Goal: Check status: Check status

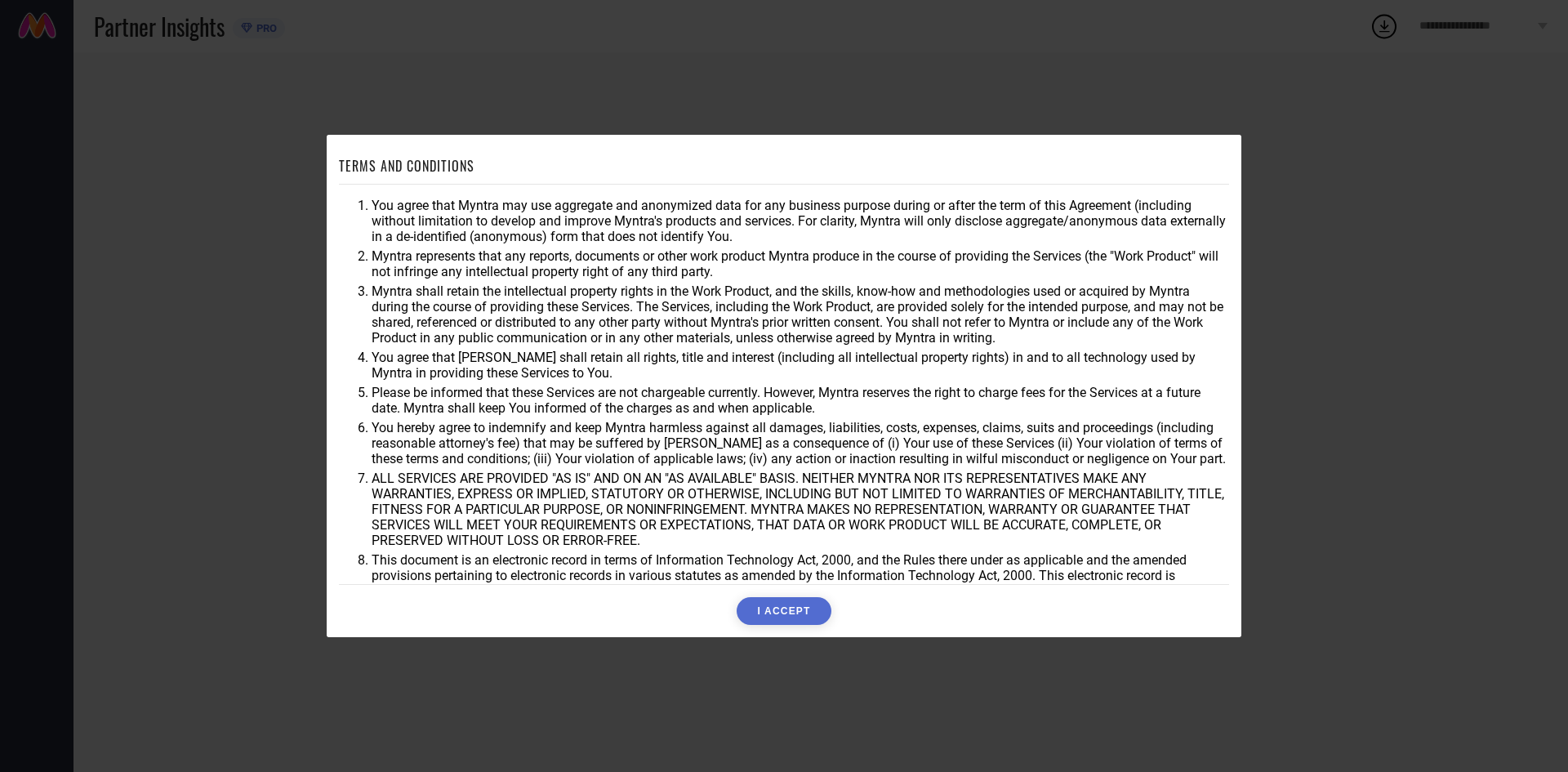
click at [779, 616] on button "I ACCEPT" at bounding box center [783, 611] width 94 height 28
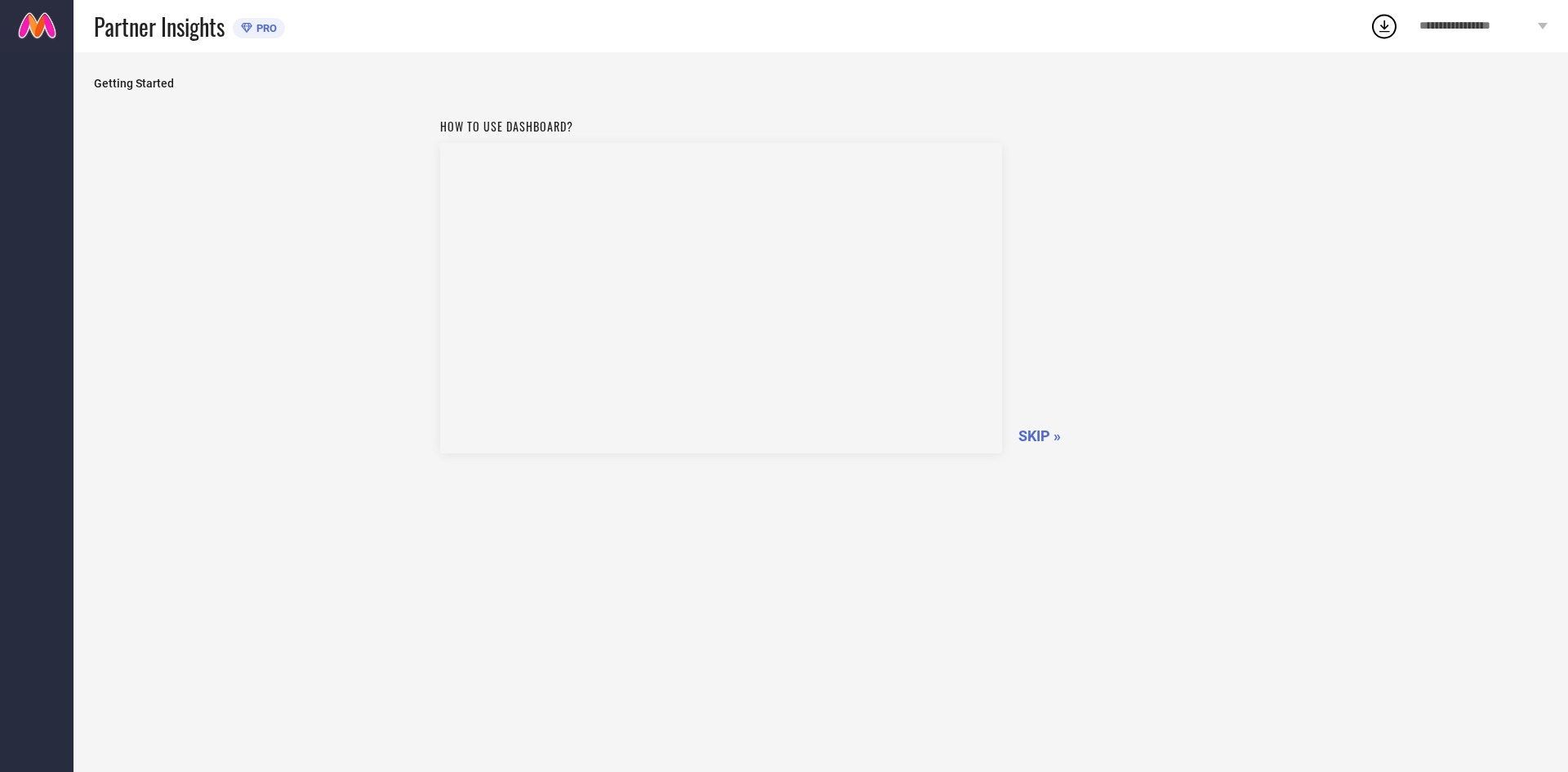
click at [1036, 441] on span "SKIP »" at bounding box center [1039, 435] width 42 height 17
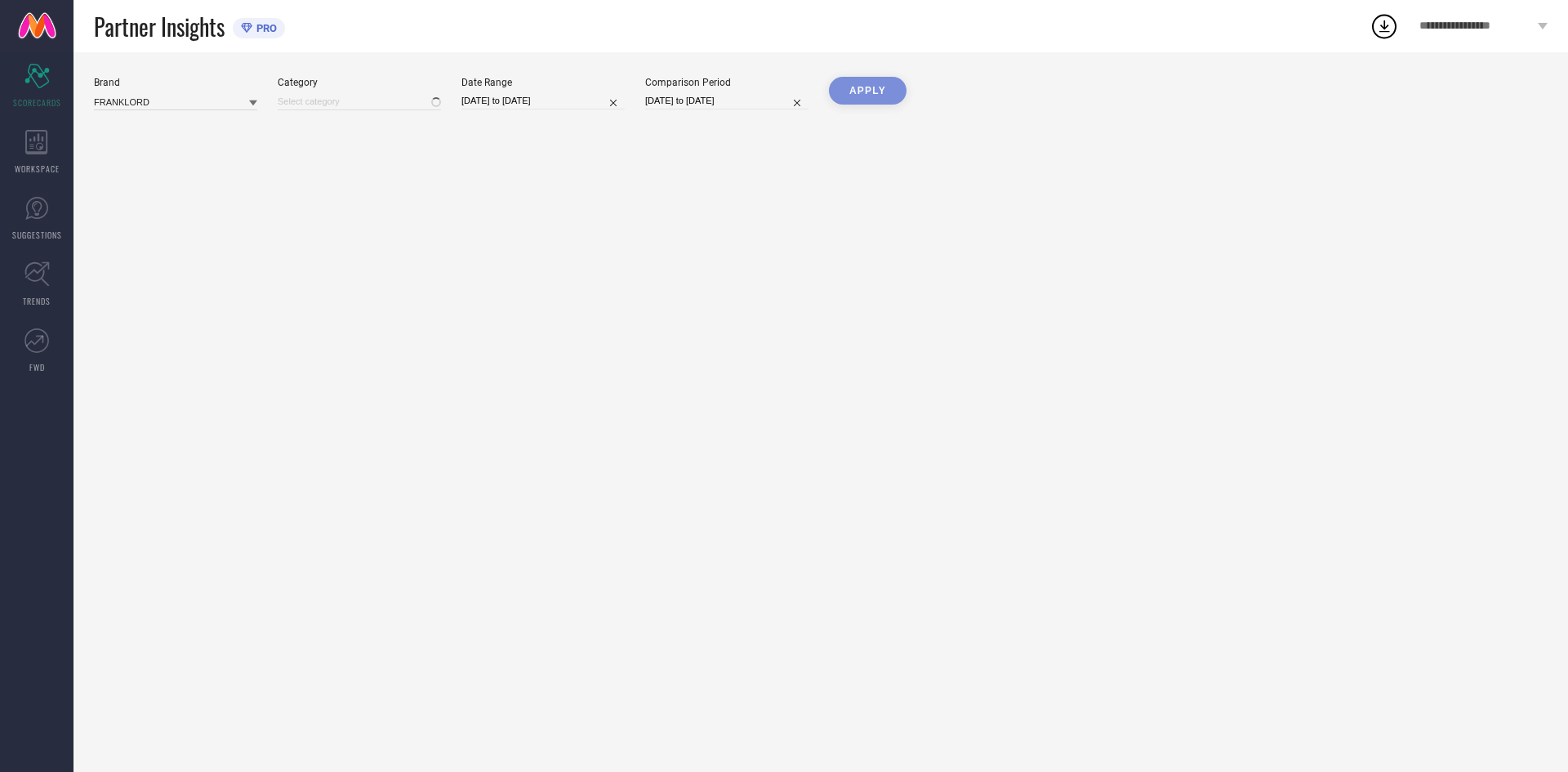
type input "All"
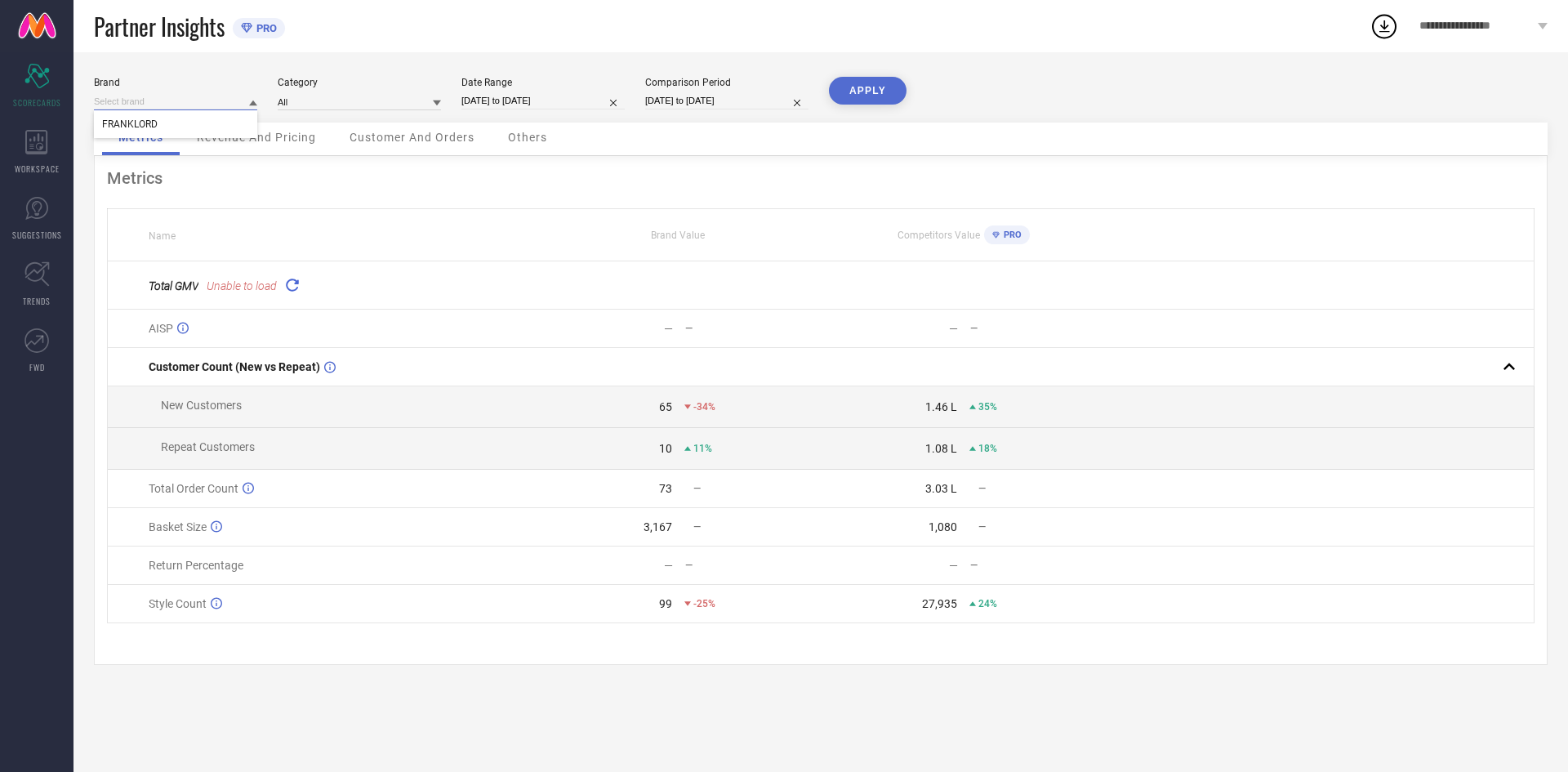
click at [172, 99] on input at bounding box center [176, 101] width 164 height 17
click at [337, 109] on div "Brand FRANKLORD Category All Date Range [DATE] to [DATE] Comparison Period [DAT…" at bounding box center [821, 99] width 1454 height 46
click at [561, 105] on input "[DATE] to [DATE]" at bounding box center [543, 100] width 164 height 17
select select "8"
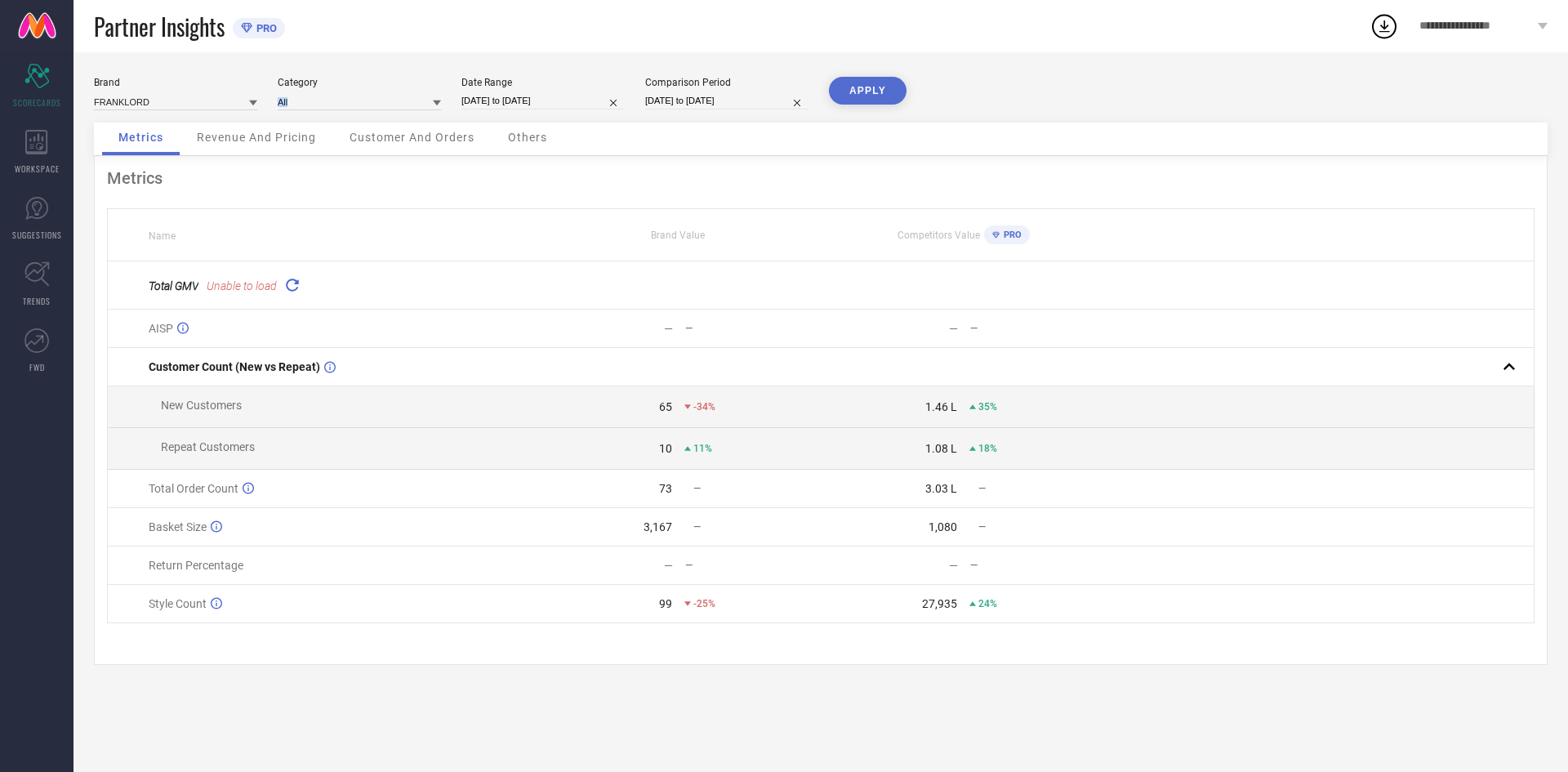
select select "2025"
select select "9"
select select "2025"
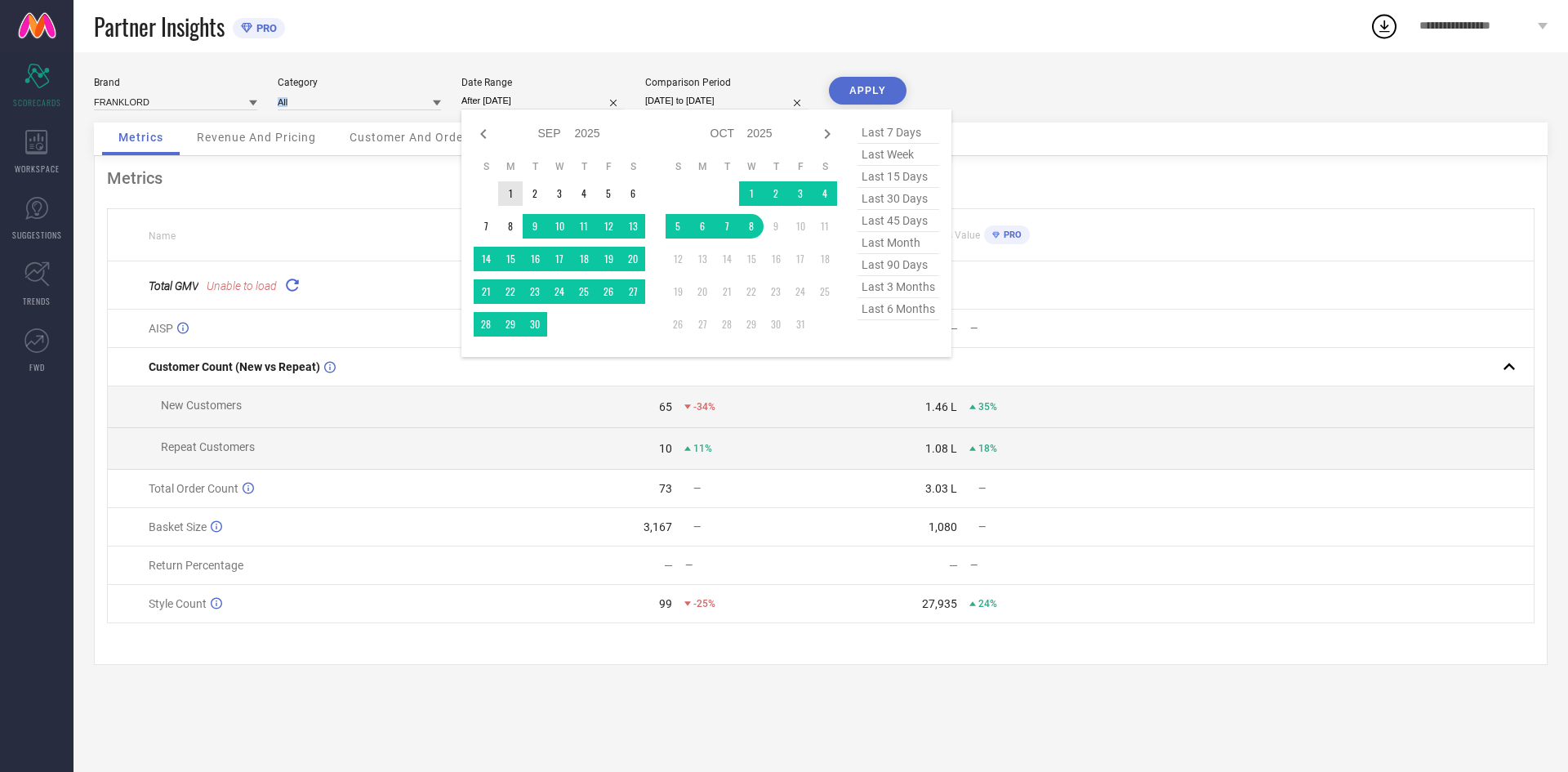
click at [517, 195] on td "1" at bounding box center [510, 194] width 25 height 25
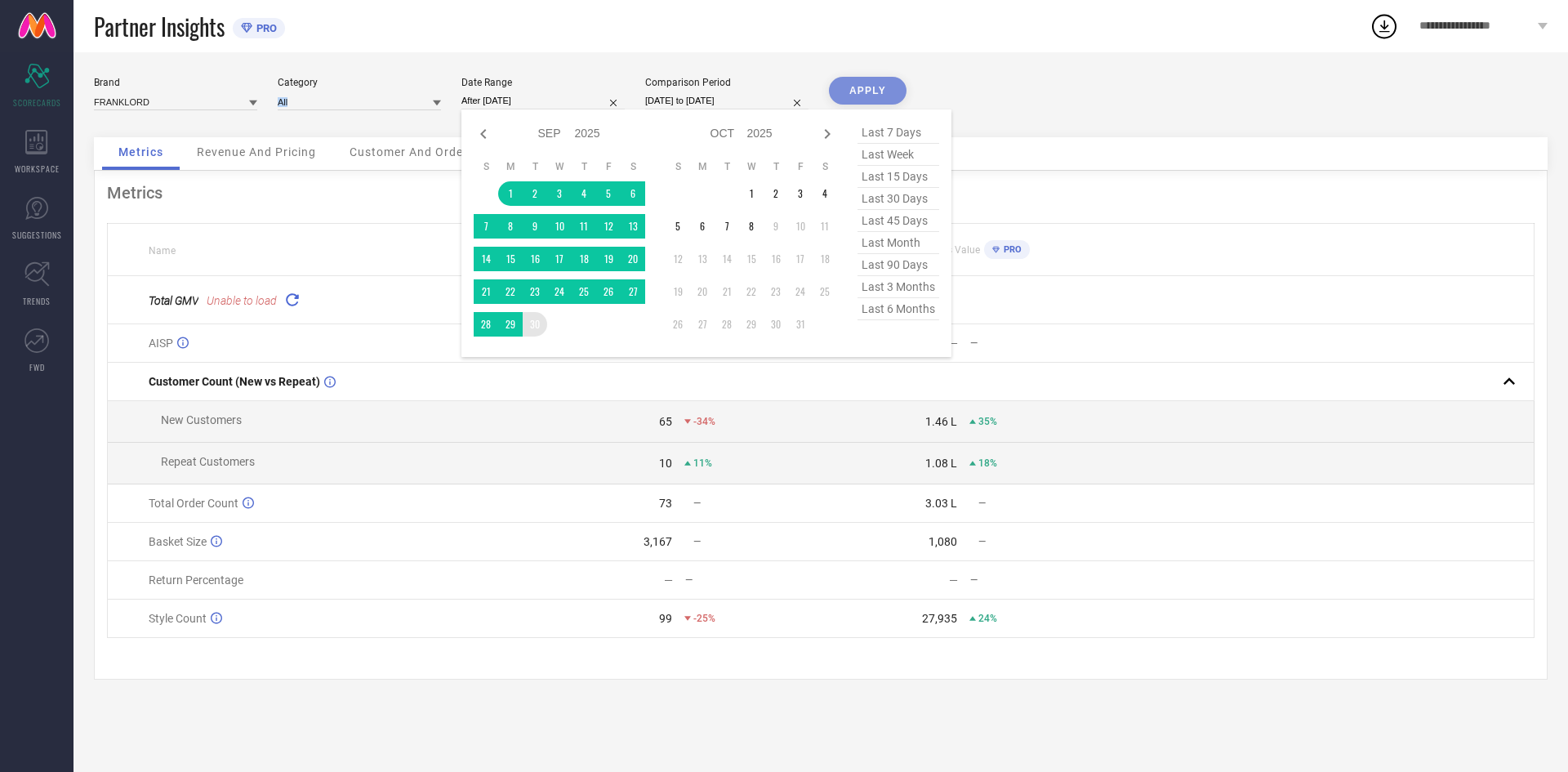
type input "[DATE] to [DATE]"
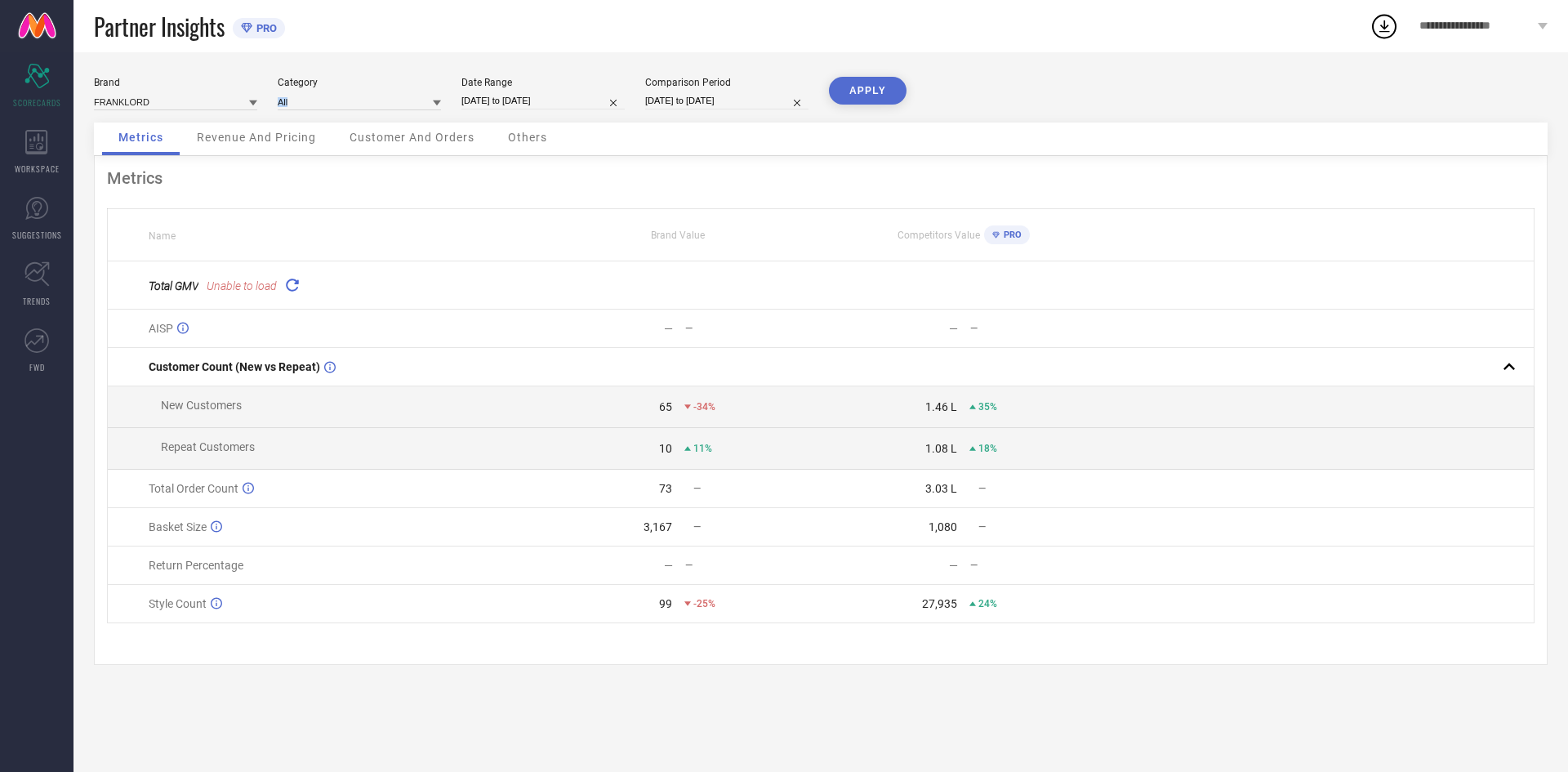
click at [508, 103] on input "[DATE] to [DATE]" at bounding box center [543, 100] width 164 height 17
select select "8"
select select "2025"
select select "9"
select select "2025"
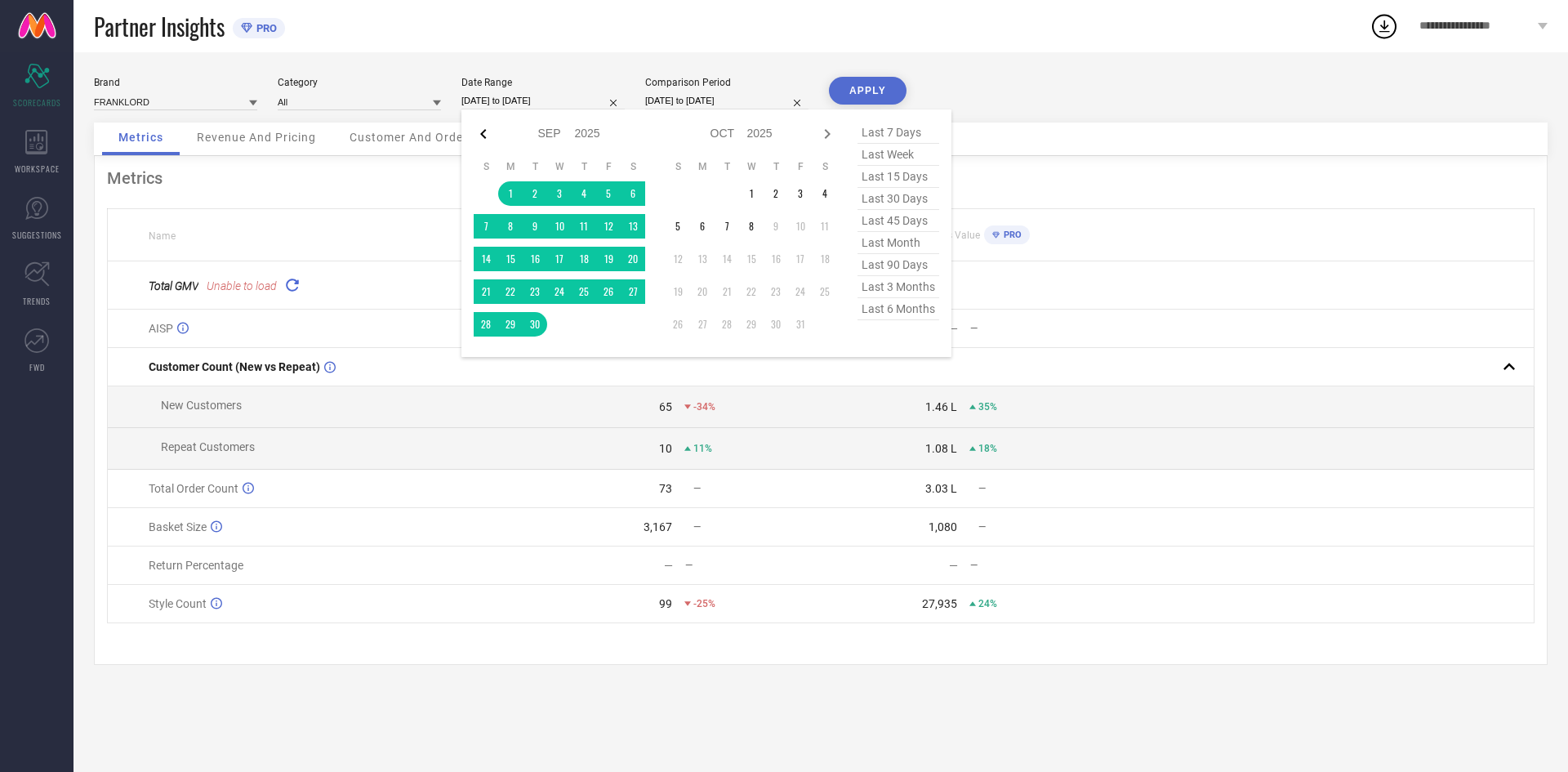
click at [480, 134] on icon at bounding box center [483, 134] width 19 height 19
select select "7"
select select "2025"
select select "8"
select select "2025"
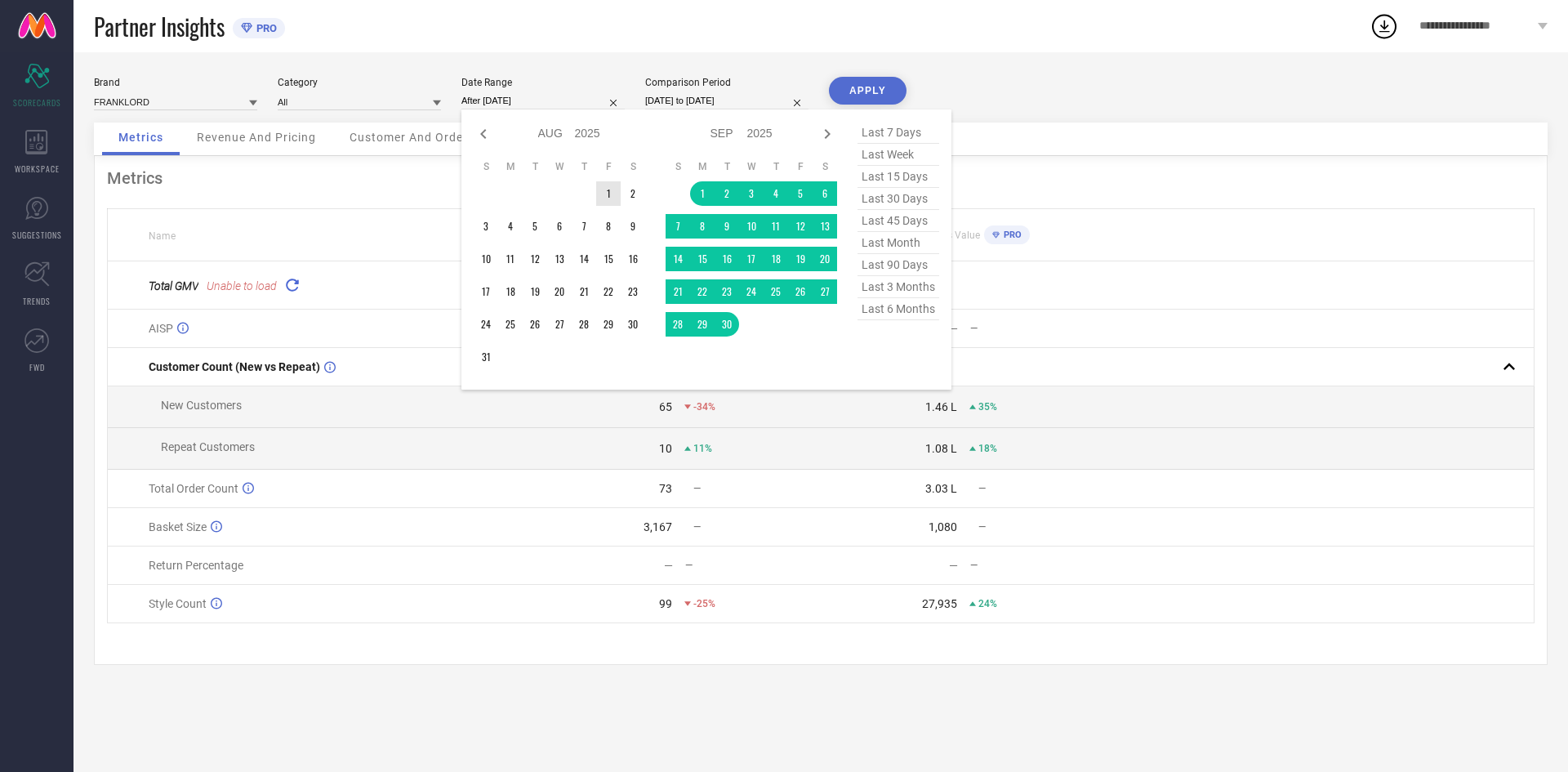
click at [607, 187] on td "1" at bounding box center [609, 194] width 25 height 25
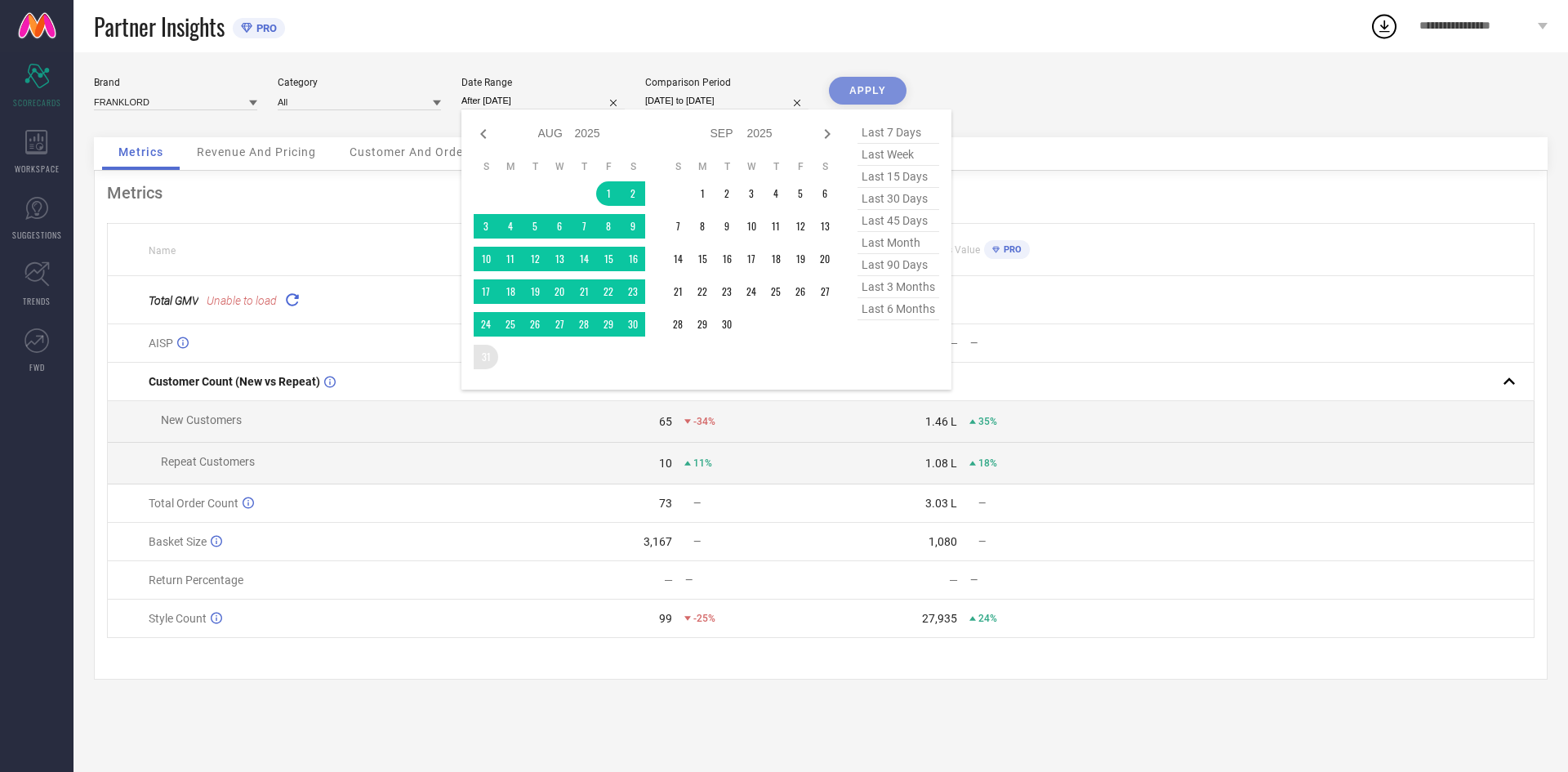
type input "[DATE] to [DATE]"
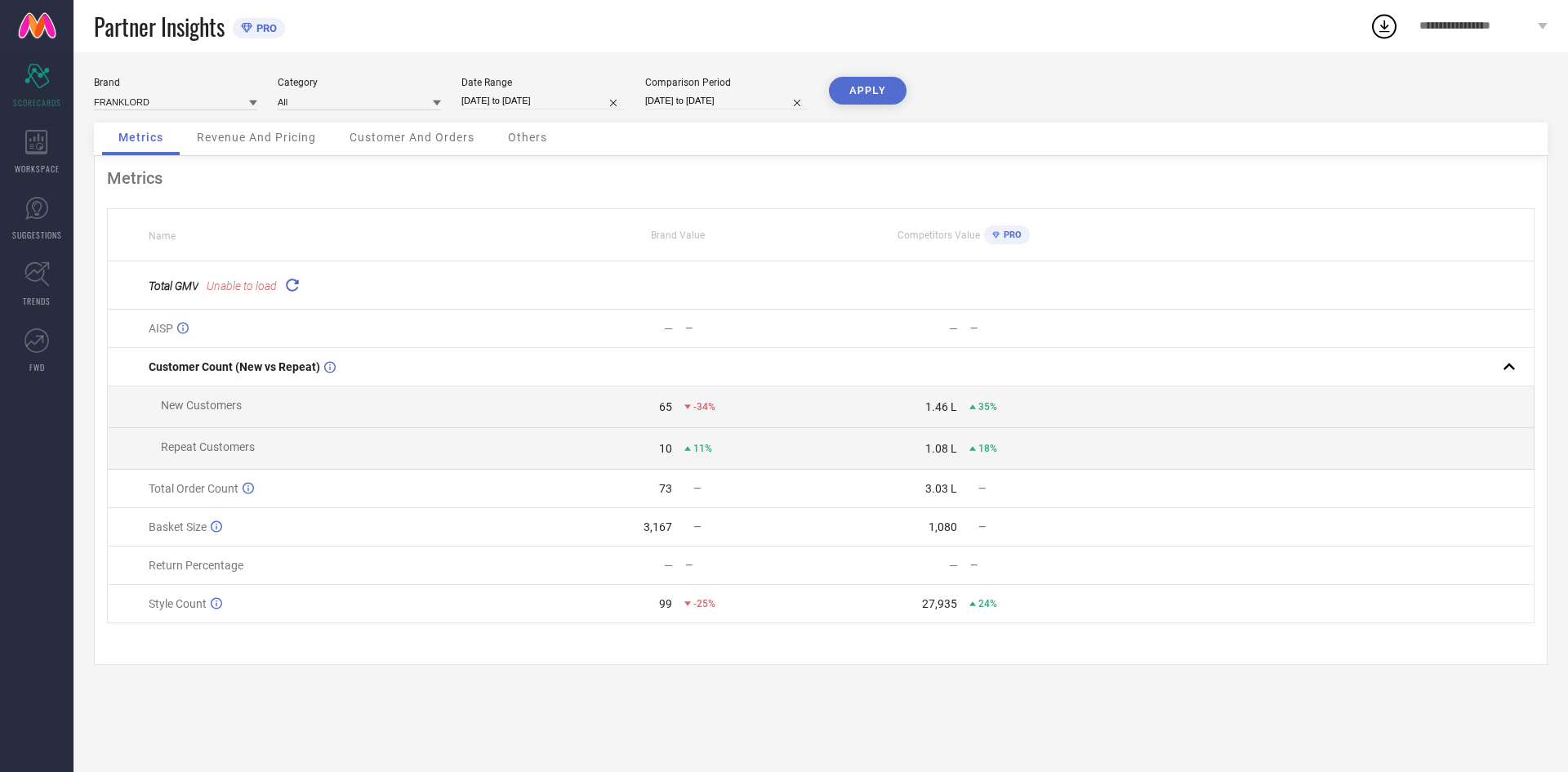
click at [561, 105] on input "[DATE] to [DATE]" at bounding box center [543, 100] width 164 height 17
select select "7"
select select "2025"
select select "8"
select select "2025"
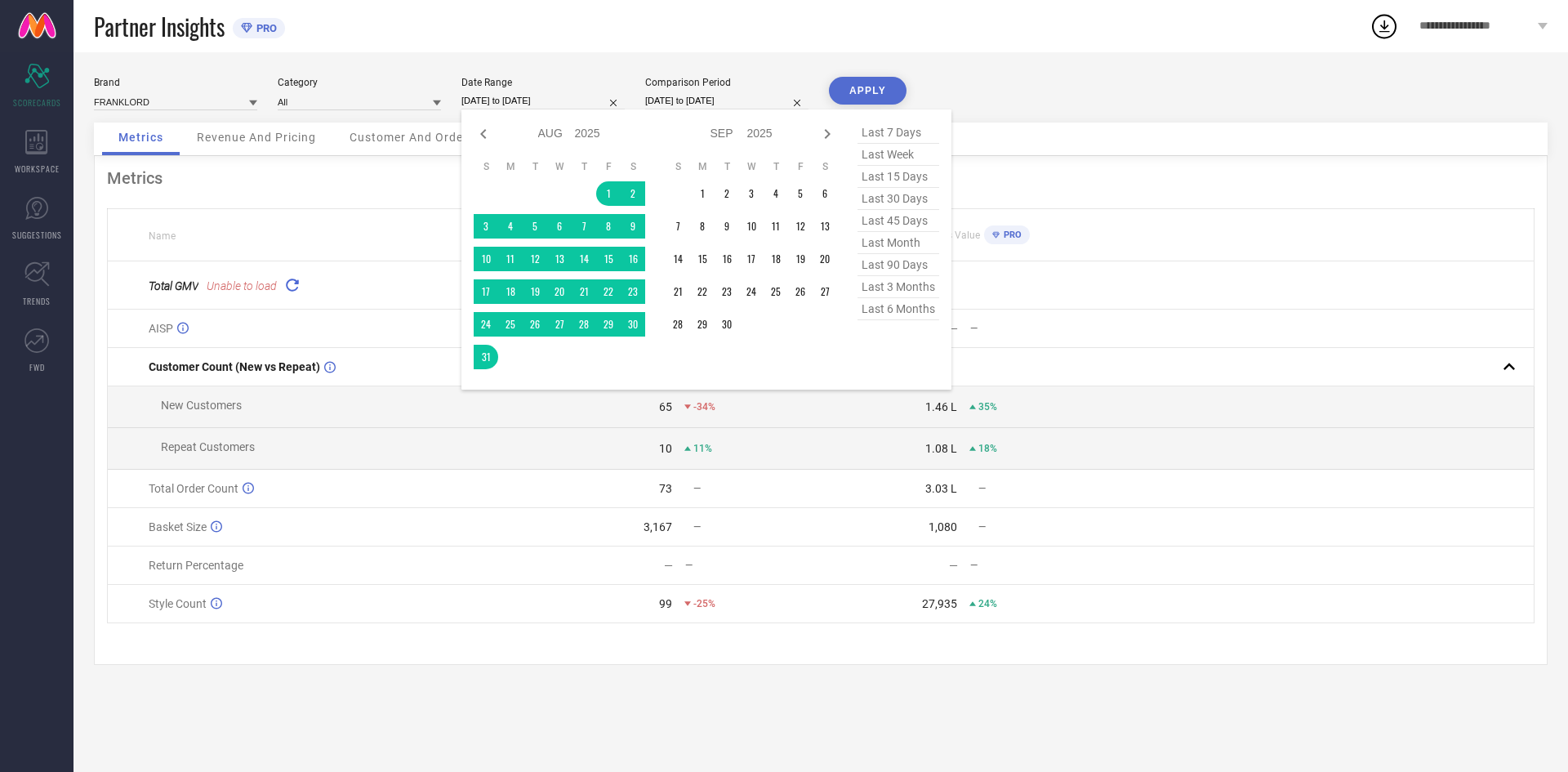
click at [605, 90] on div "Date Range [DATE] to [DATE] Jan Feb Mar Apr May Jun [DATE] Aug Sep Oct Nov [DAT…" at bounding box center [543, 93] width 164 height 33
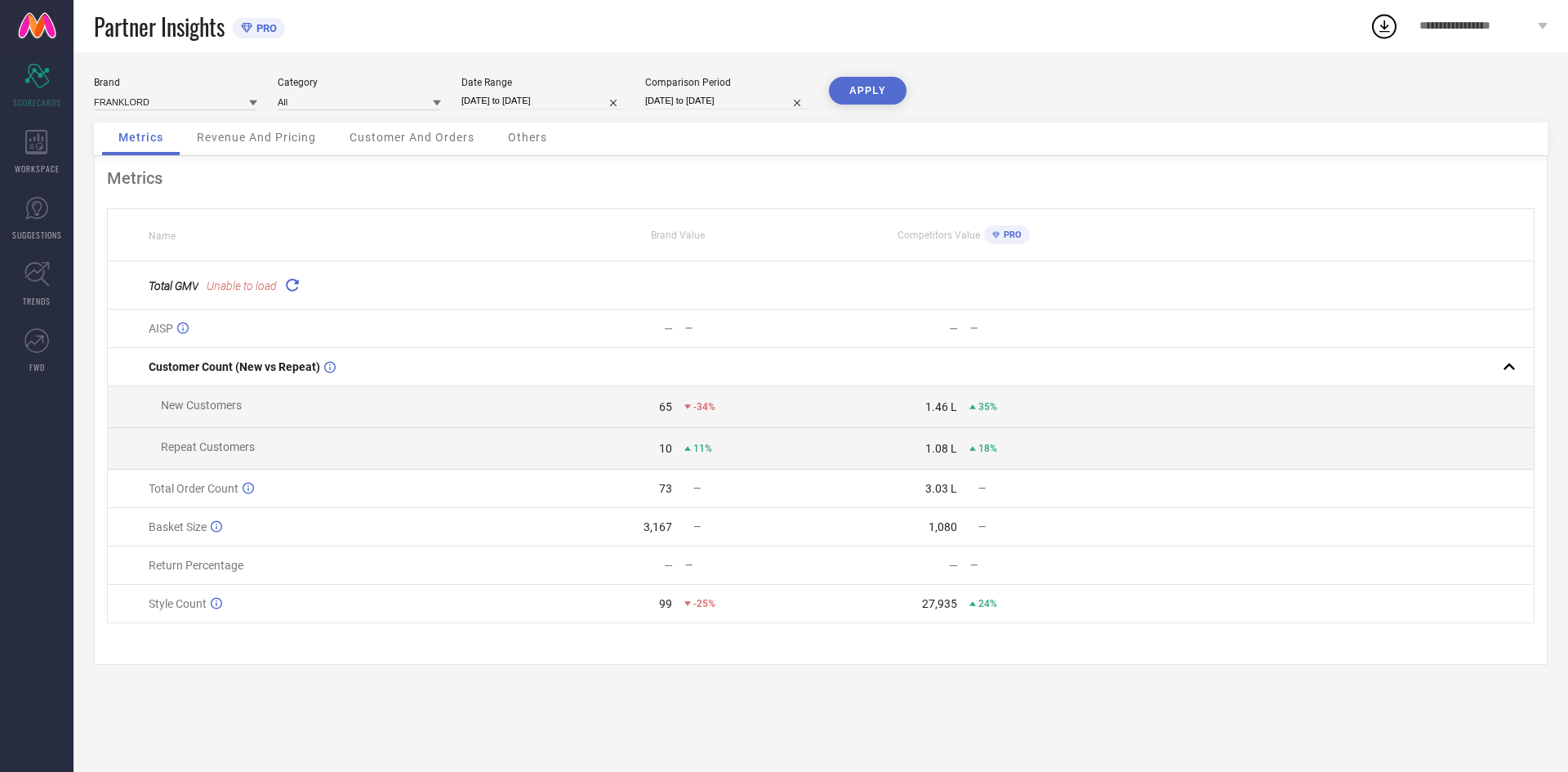
click at [692, 118] on div "Brand FRANKLORD Category All Date Range [DATE] to [DATE] Comparison Period [DAT…" at bounding box center [821, 99] width 1454 height 46
click at [700, 104] on input "[DATE] to [DATE]" at bounding box center [727, 100] width 164 height 17
select select "8"
select select "2024"
select select "9"
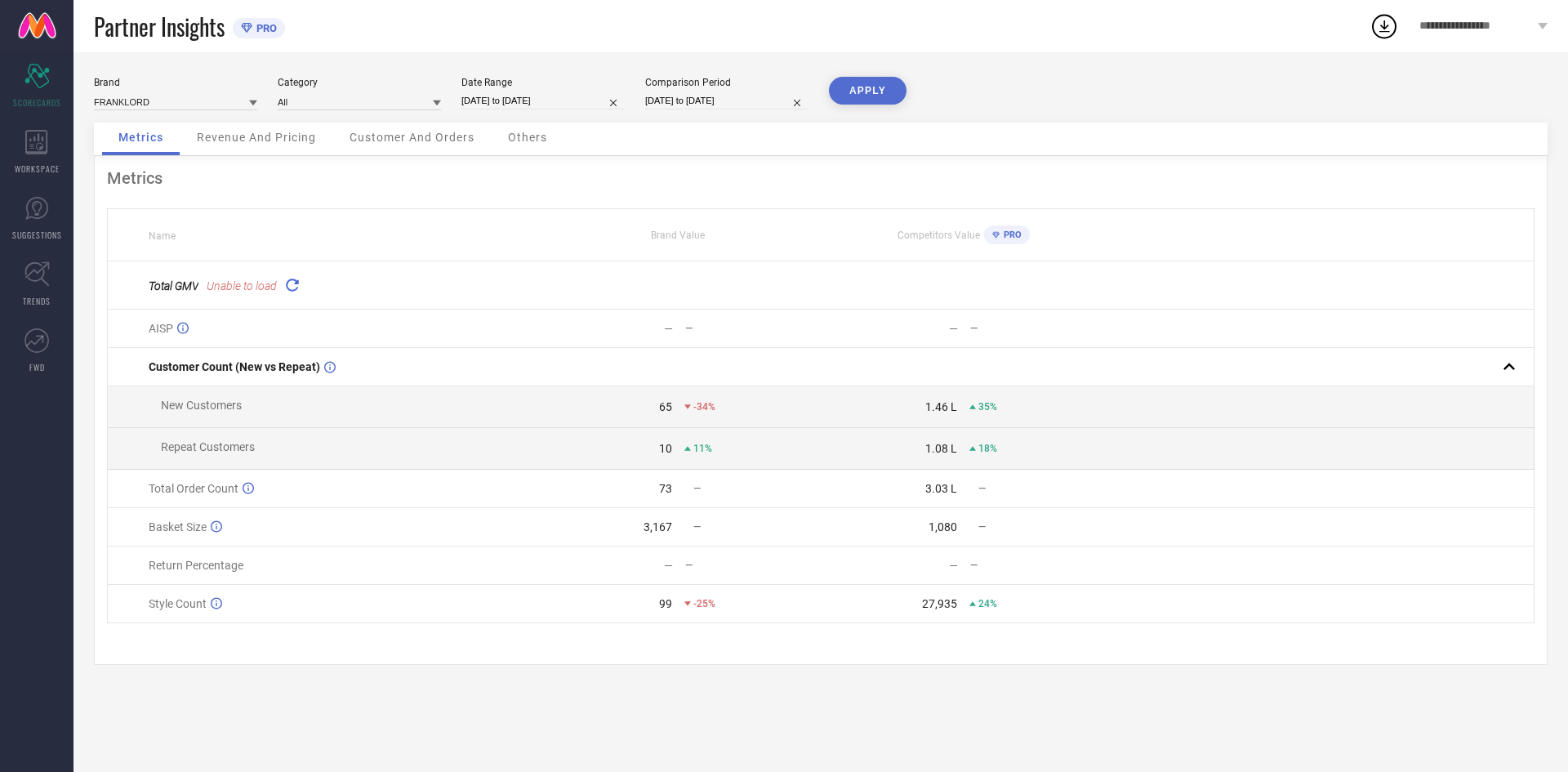
select select "2024"
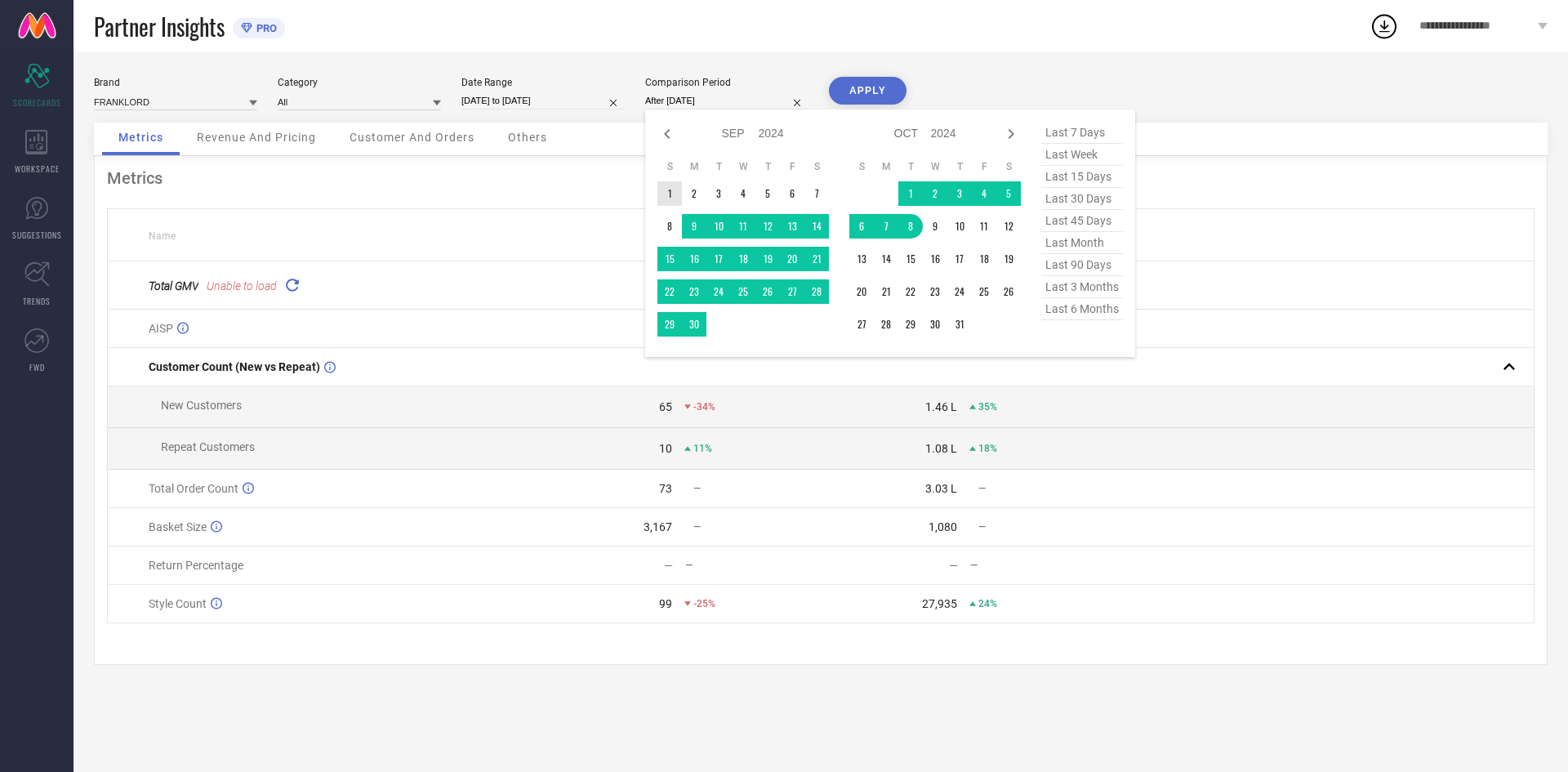
click at [665, 194] on td "1" at bounding box center [670, 194] width 25 height 25
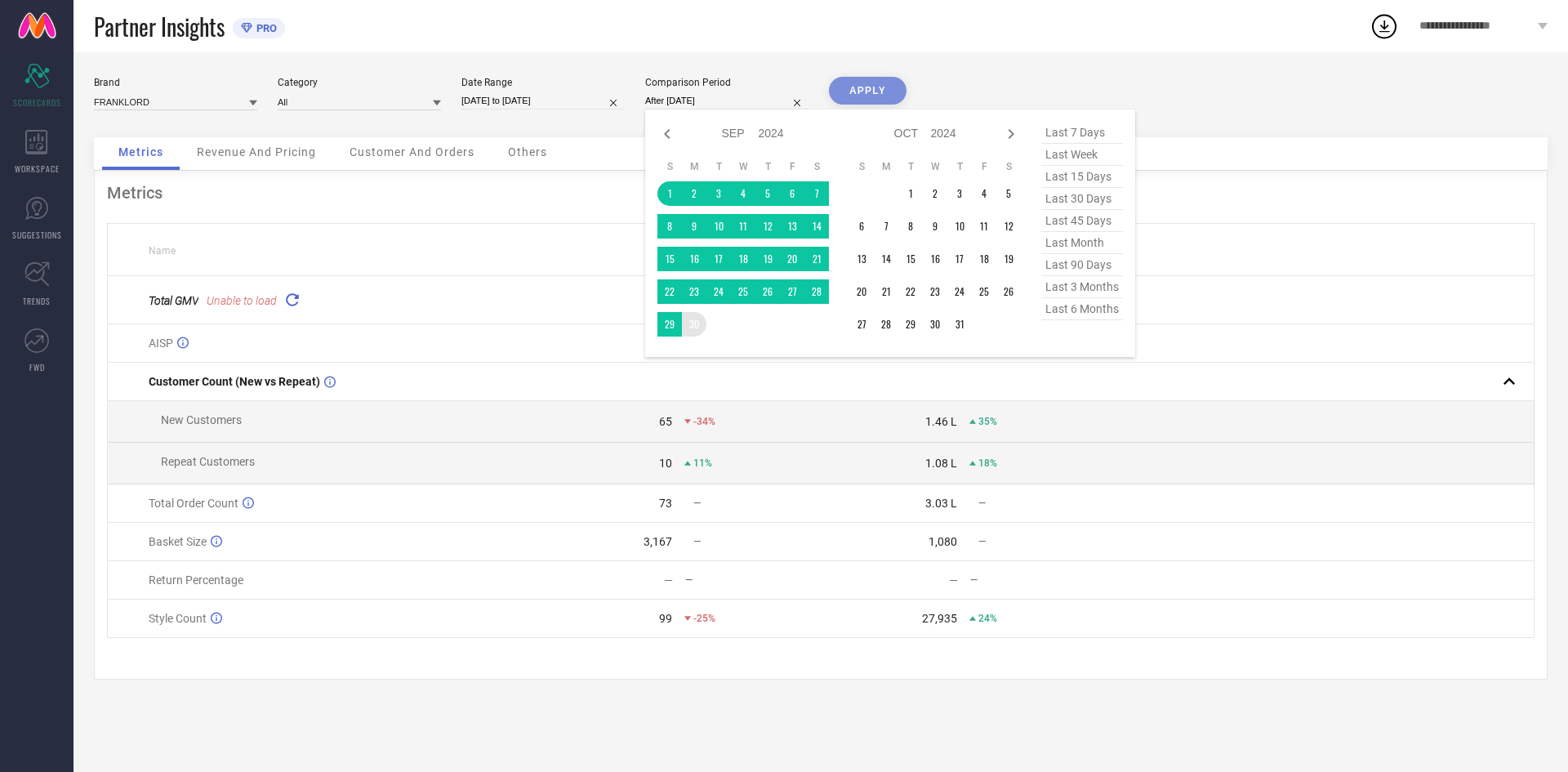
type input "[DATE] to [DATE]"
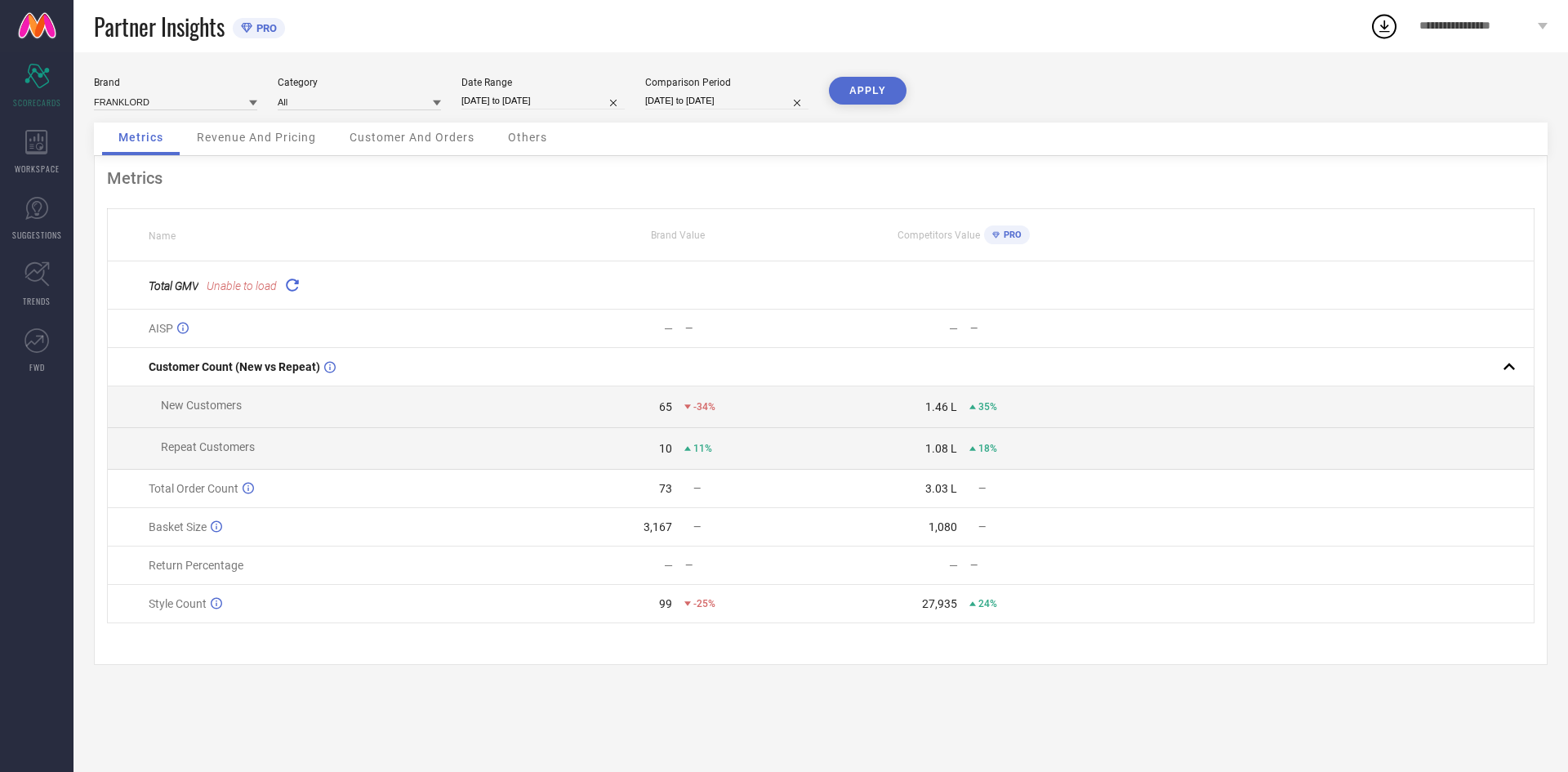
click at [859, 101] on button "APPLY" at bounding box center [868, 91] width 77 height 28
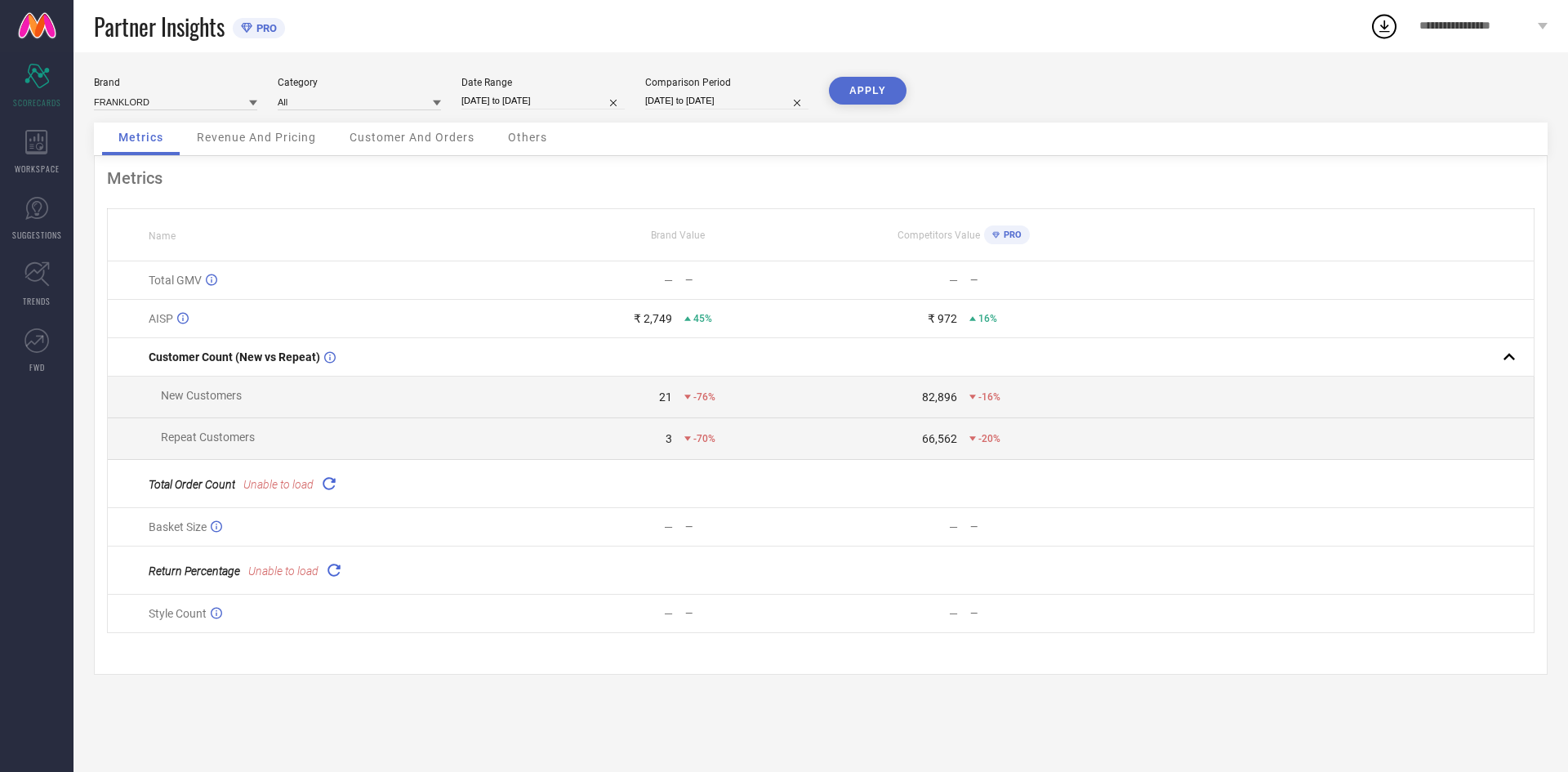
click at [332, 489] on icon at bounding box center [328, 482] width 18 height 18
click at [333, 570] on icon at bounding box center [333, 560] width 18 height 18
click at [288, 145] on div "Revenue And Pricing" at bounding box center [256, 138] width 152 height 33
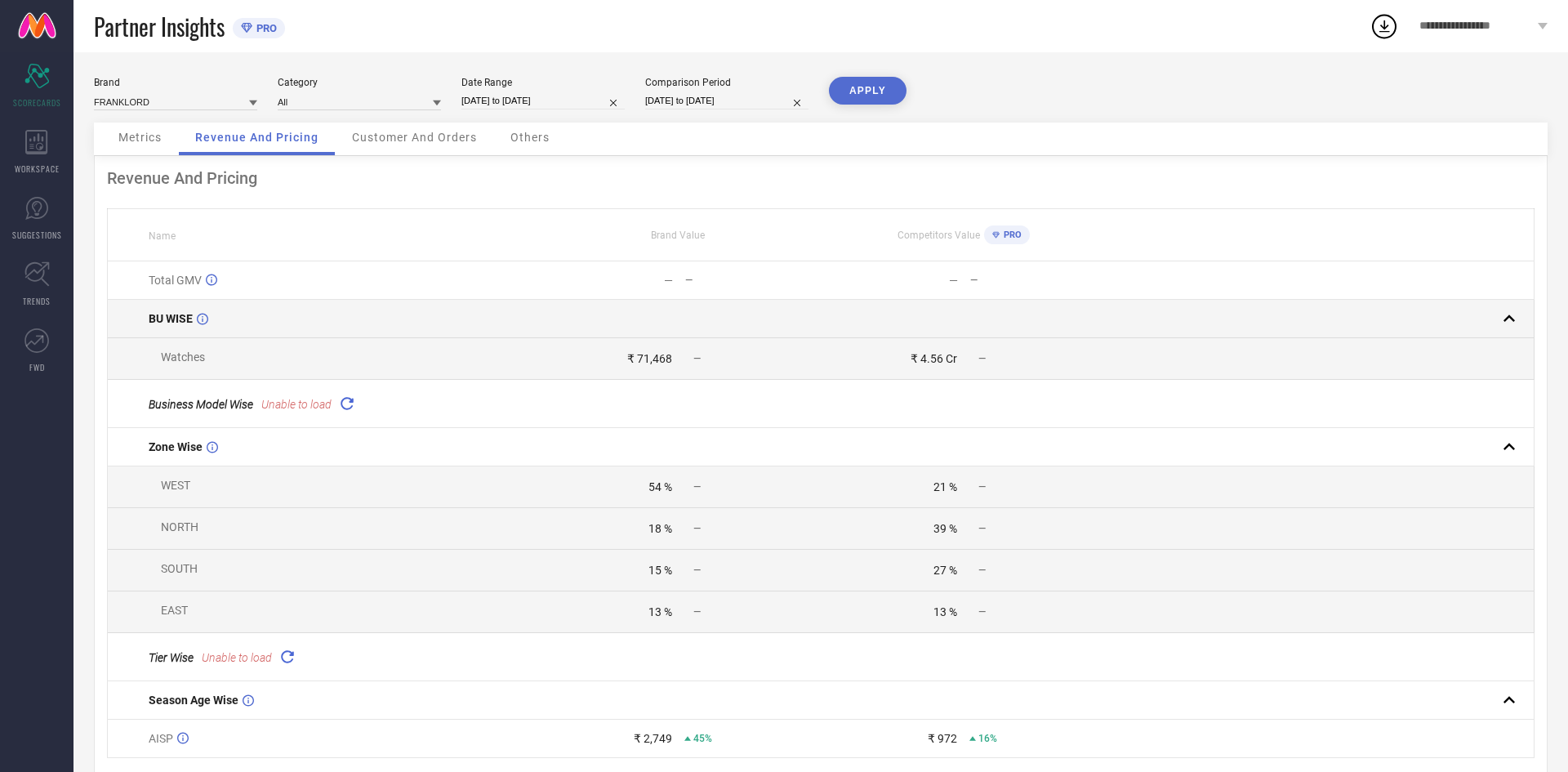
click at [1506, 327] on rect at bounding box center [1509, 319] width 23 height 23
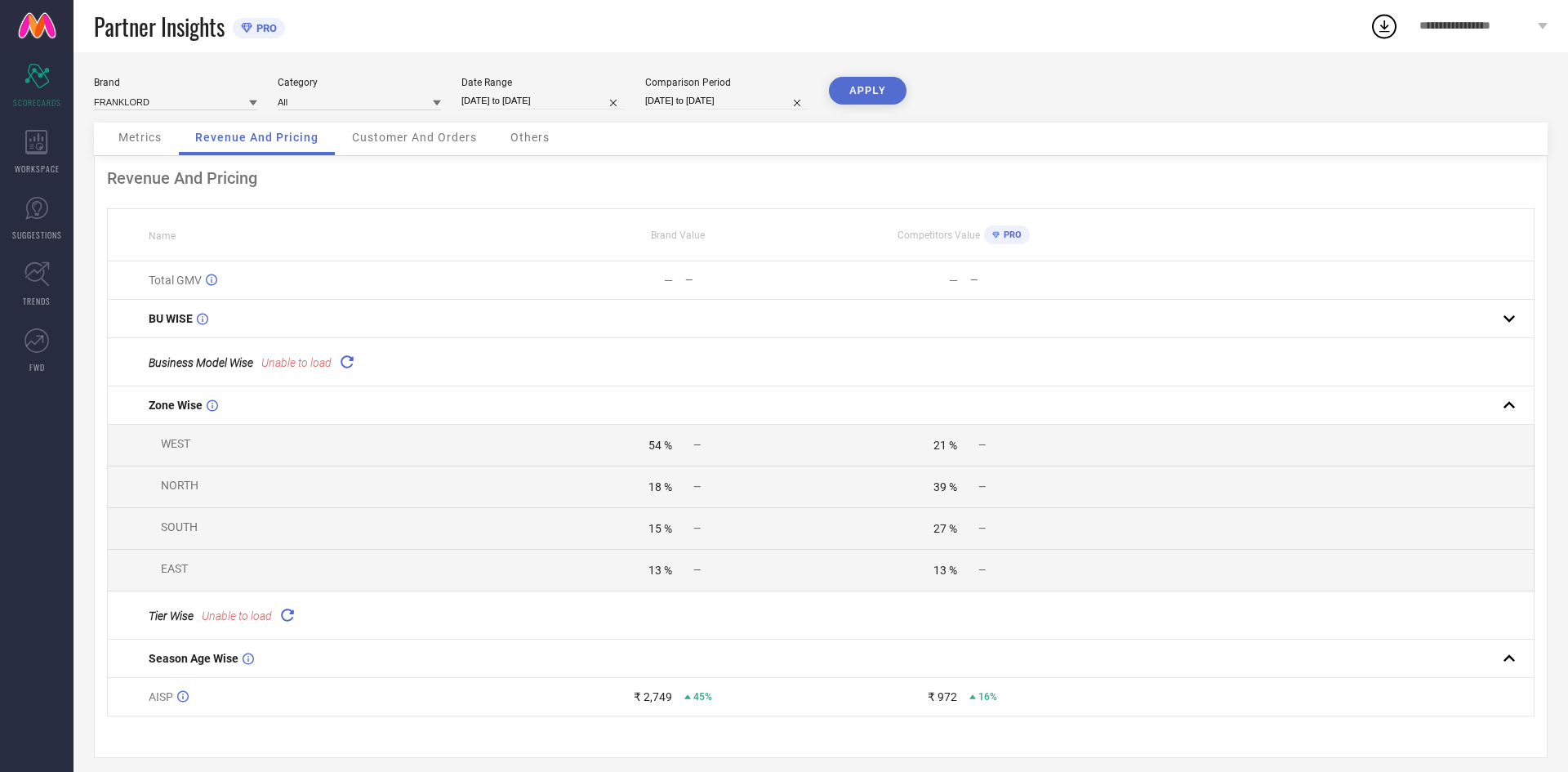
click at [344, 363] on icon at bounding box center [346, 361] width 18 height 18
click at [347, 370] on icon at bounding box center [346, 361] width 18 height 18
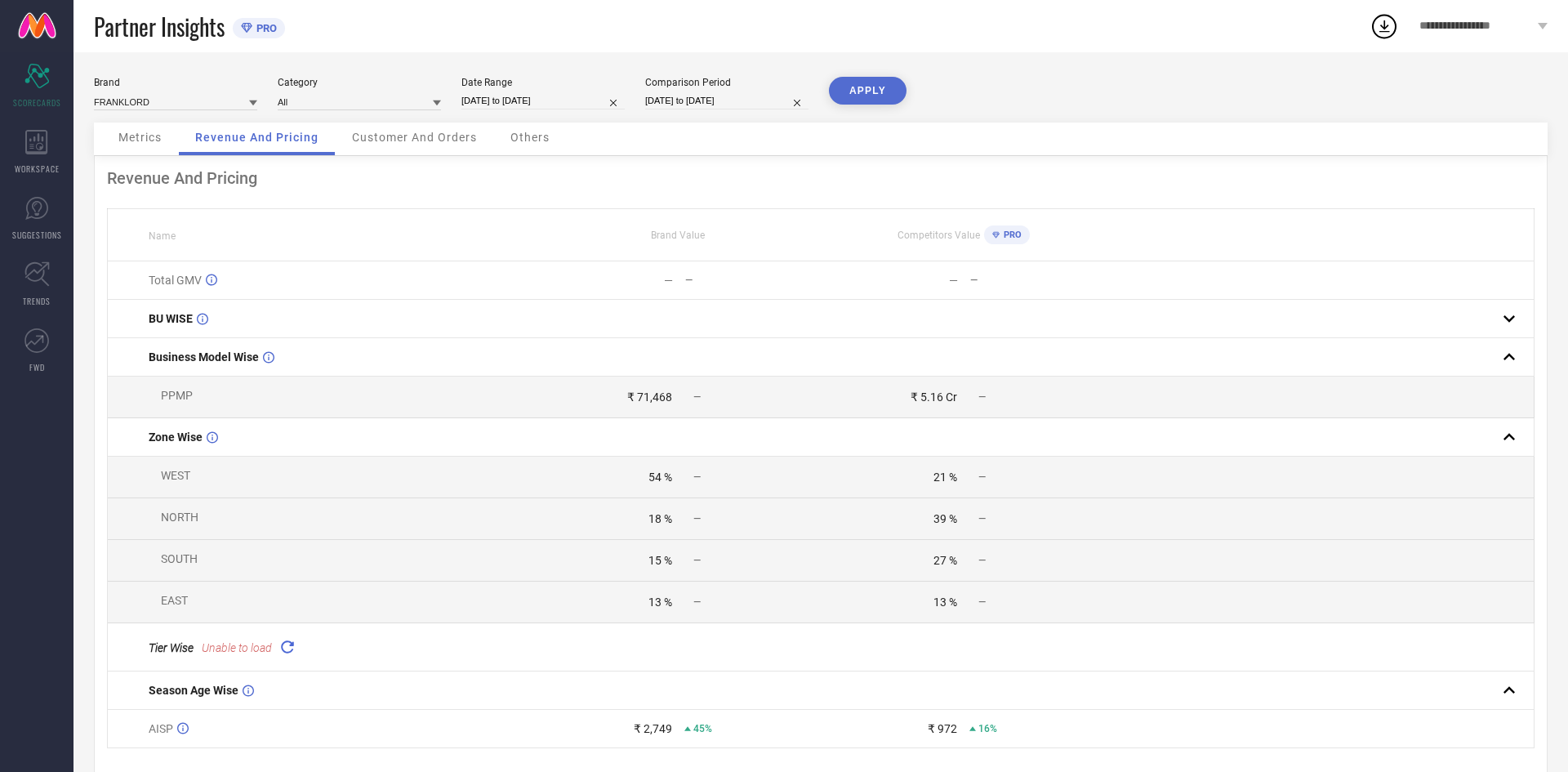
click at [283, 653] on icon at bounding box center [287, 646] width 18 height 18
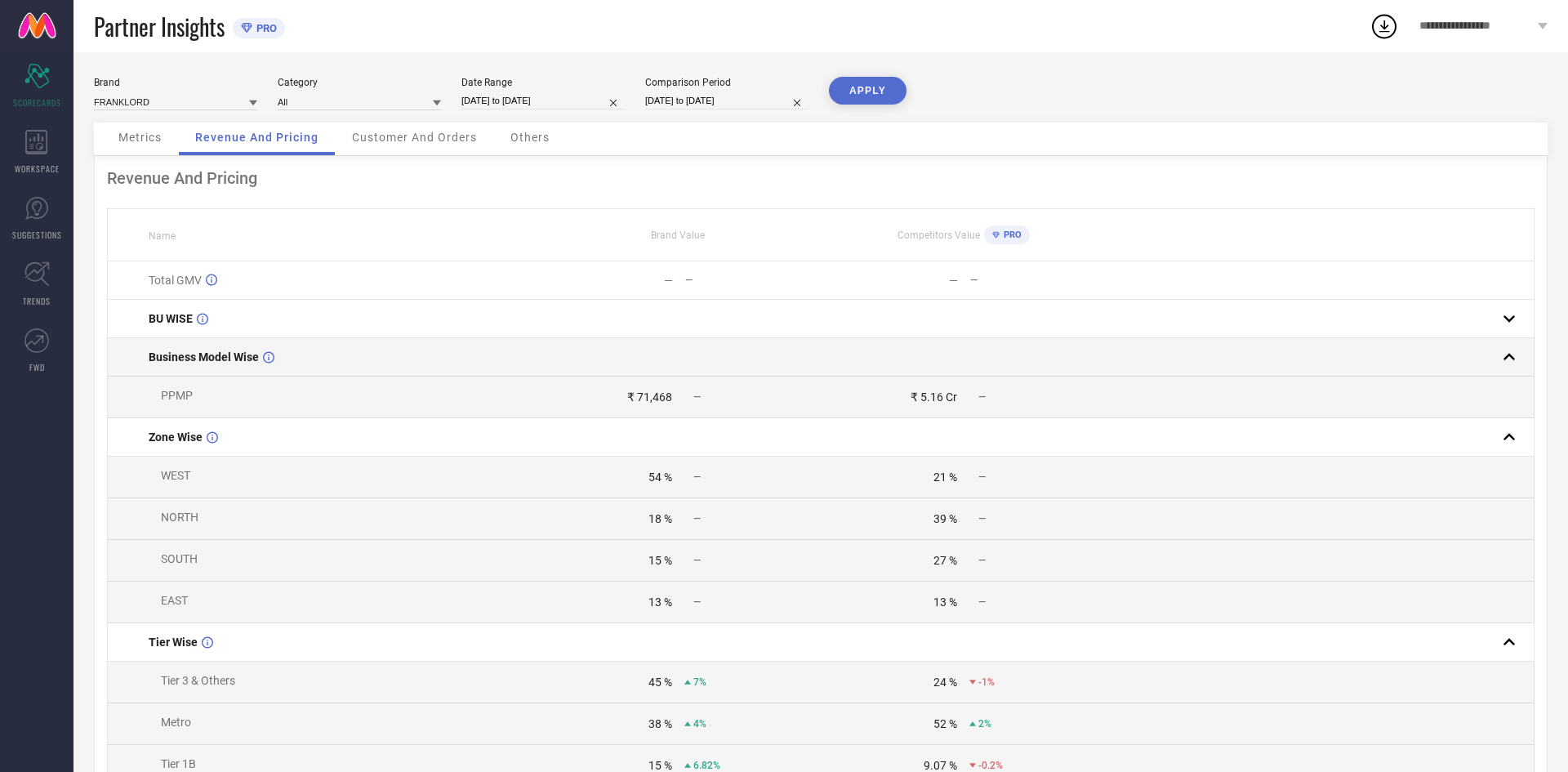
click at [1506, 353] on rect at bounding box center [1509, 357] width 23 height 23
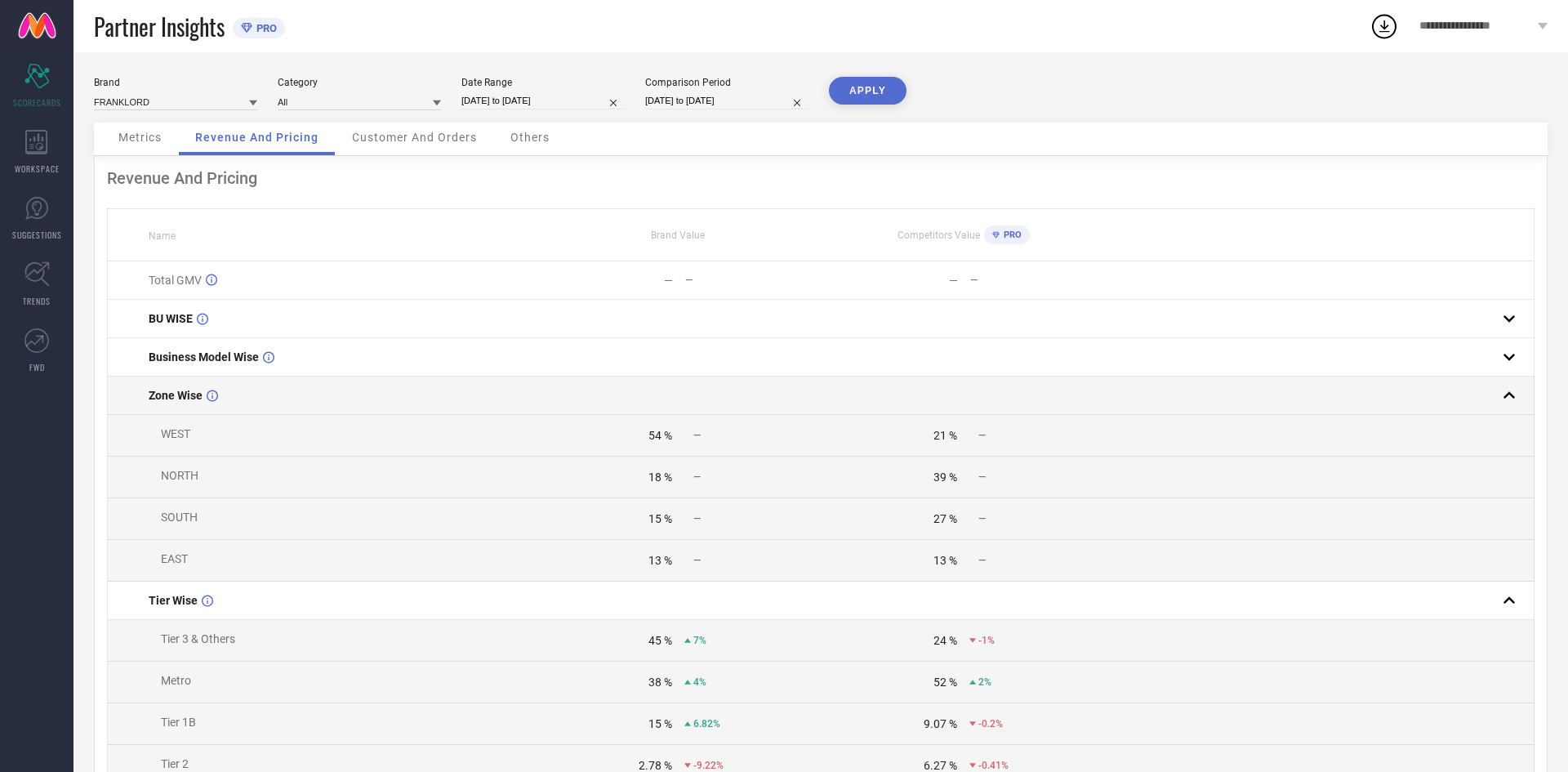
click at [1513, 399] on rect at bounding box center [1509, 395] width 23 height 23
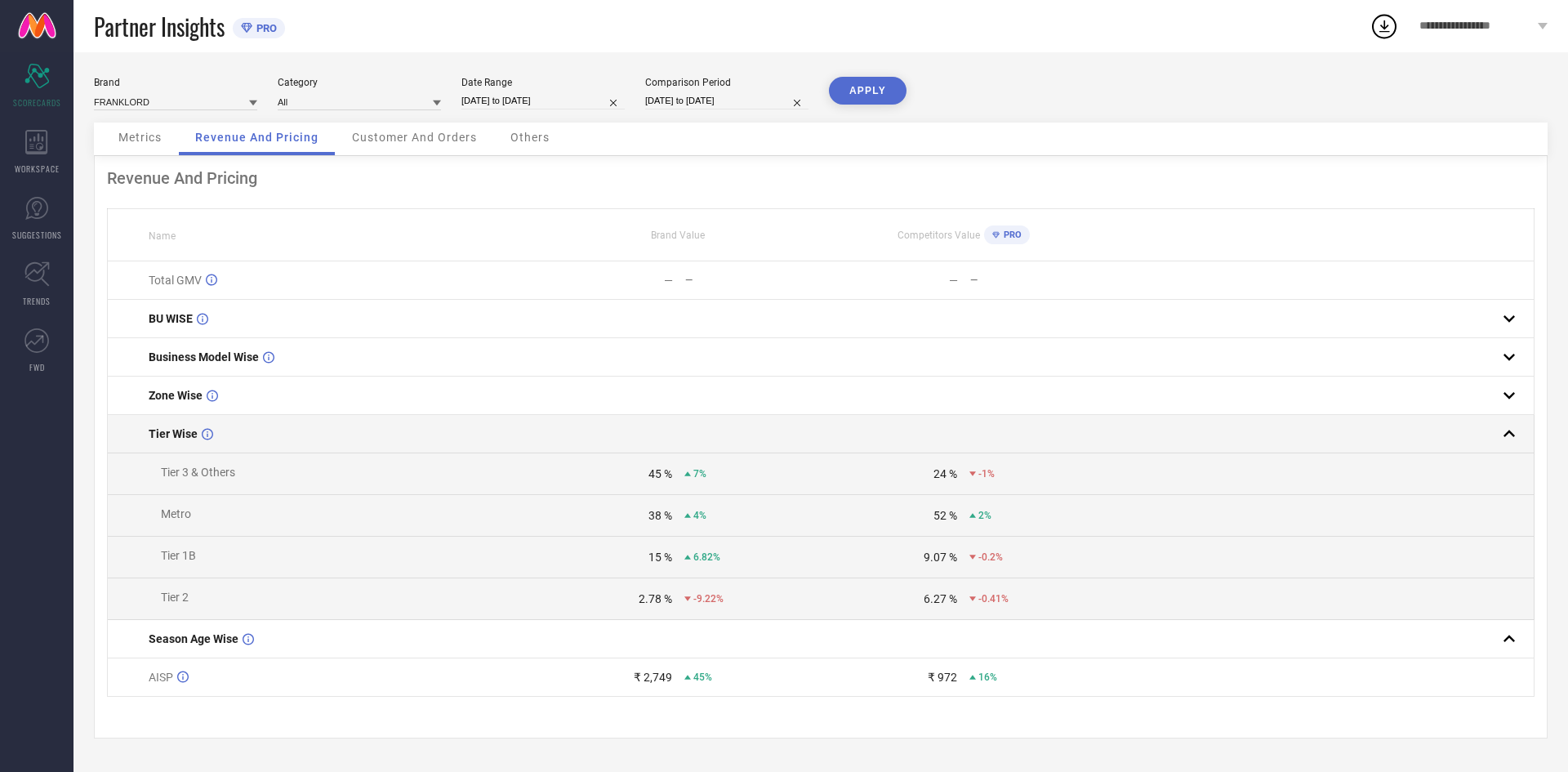
click at [1506, 432] on rect at bounding box center [1509, 434] width 23 height 23
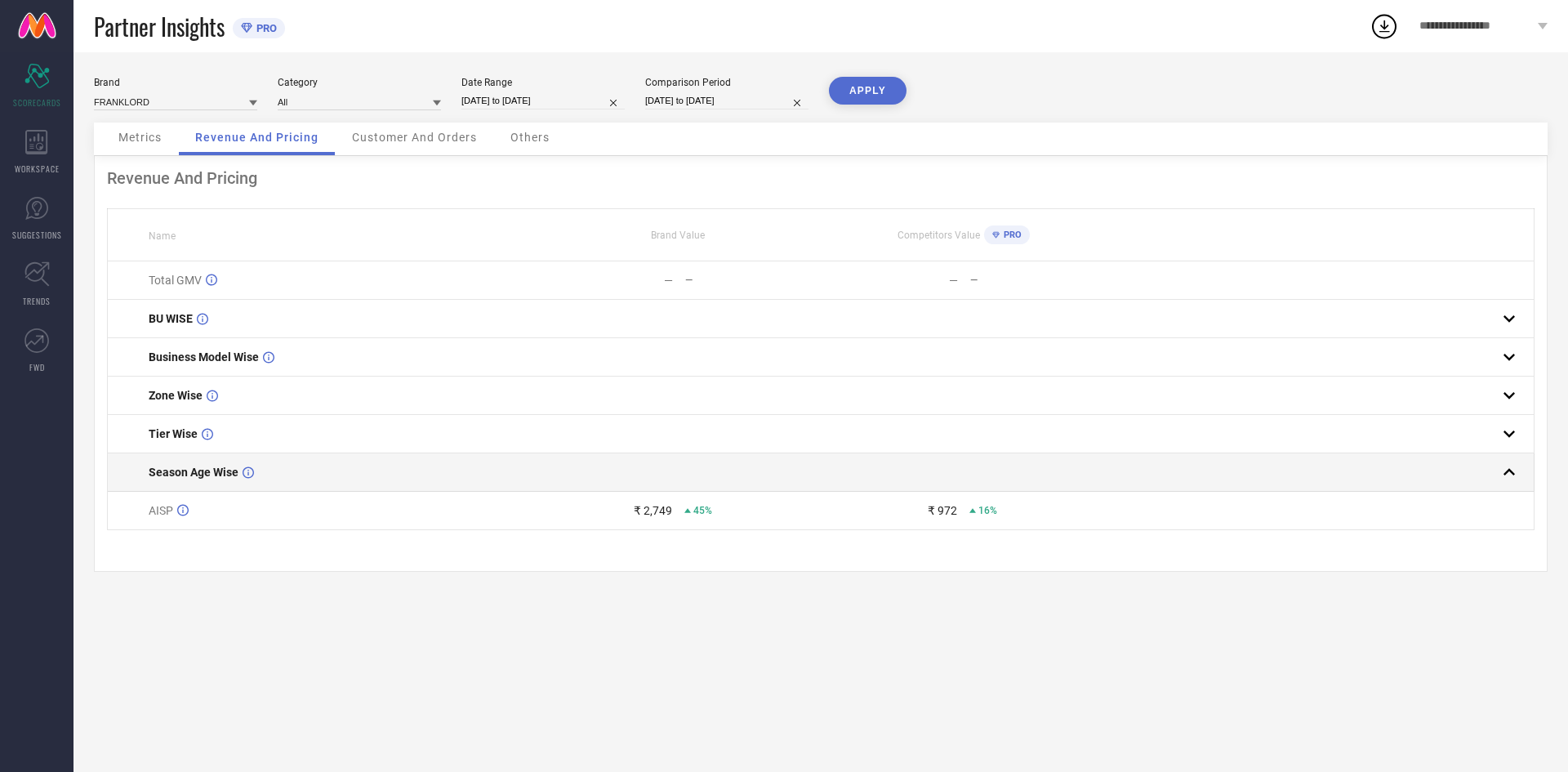
click at [1508, 481] on rect at bounding box center [1509, 472] width 23 height 23
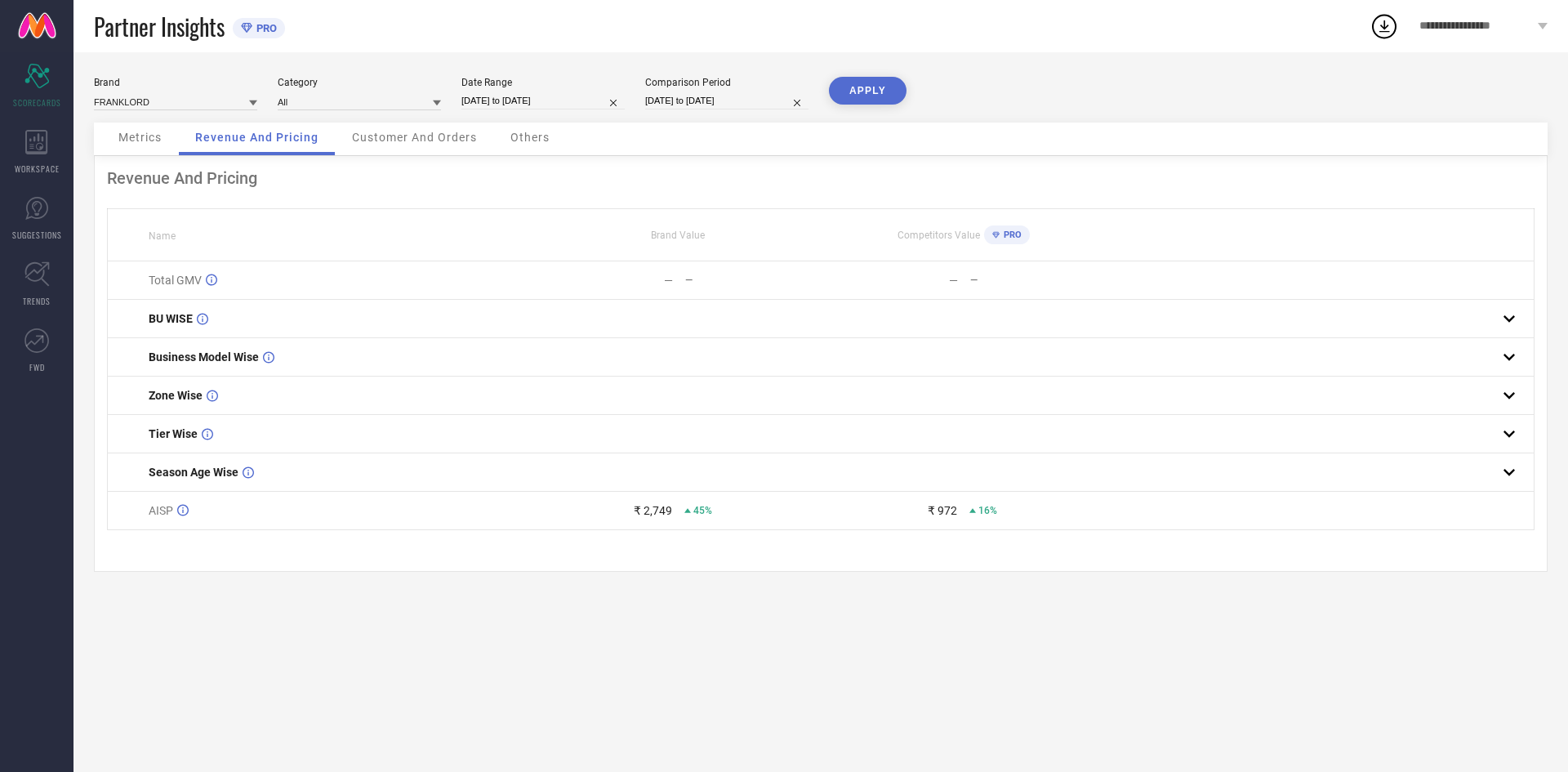
click at [406, 144] on div "Customer And Orders" at bounding box center [414, 138] width 158 height 33
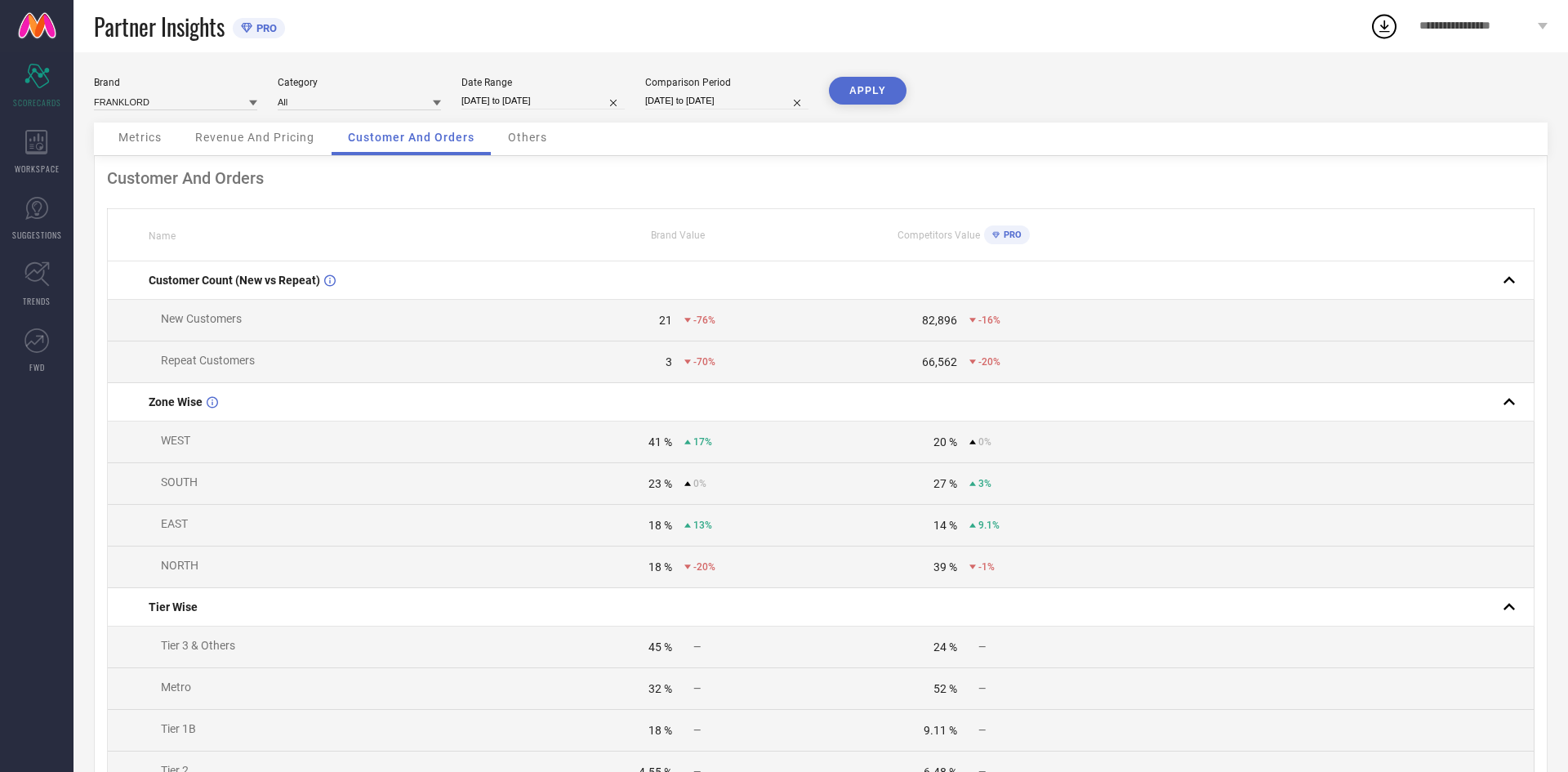
click at [126, 133] on span "Metrics" at bounding box center [140, 137] width 43 height 13
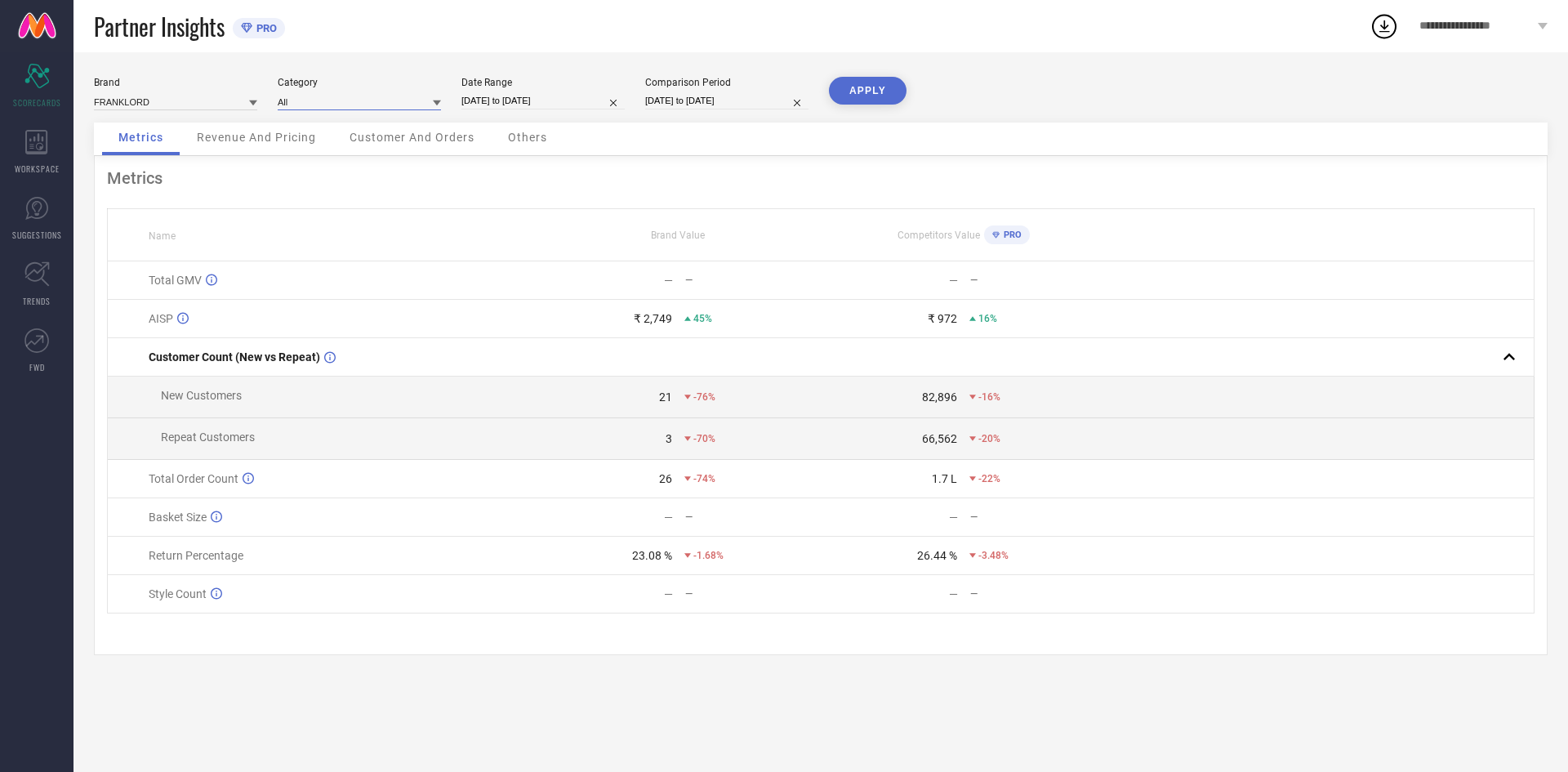
click at [412, 103] on input at bounding box center [360, 101] width 164 height 17
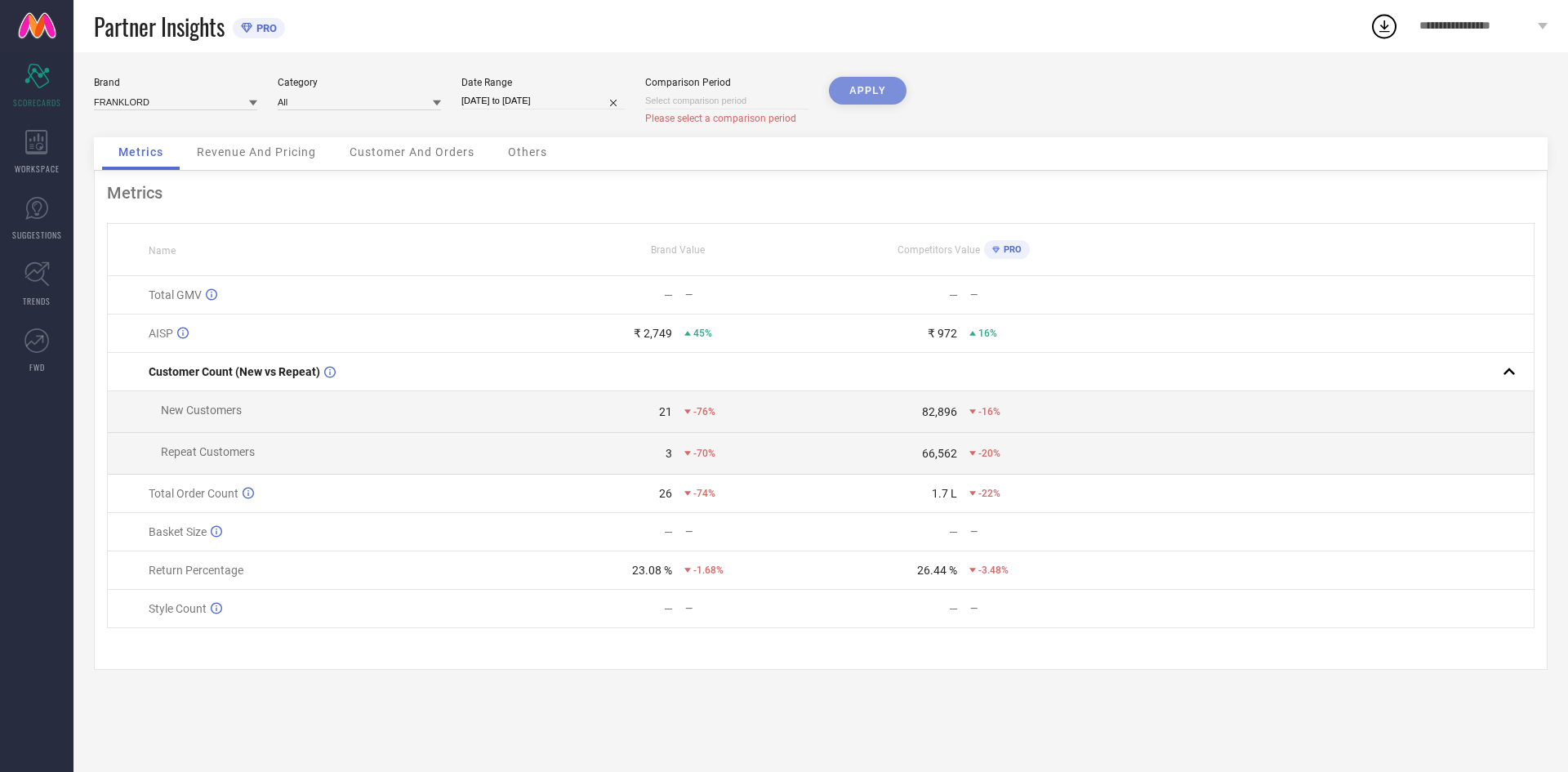
click at [837, 92] on div "APPLY" at bounding box center [868, 107] width 77 height 61
select select "9"
select select "2025"
select select "10"
select select "2025"
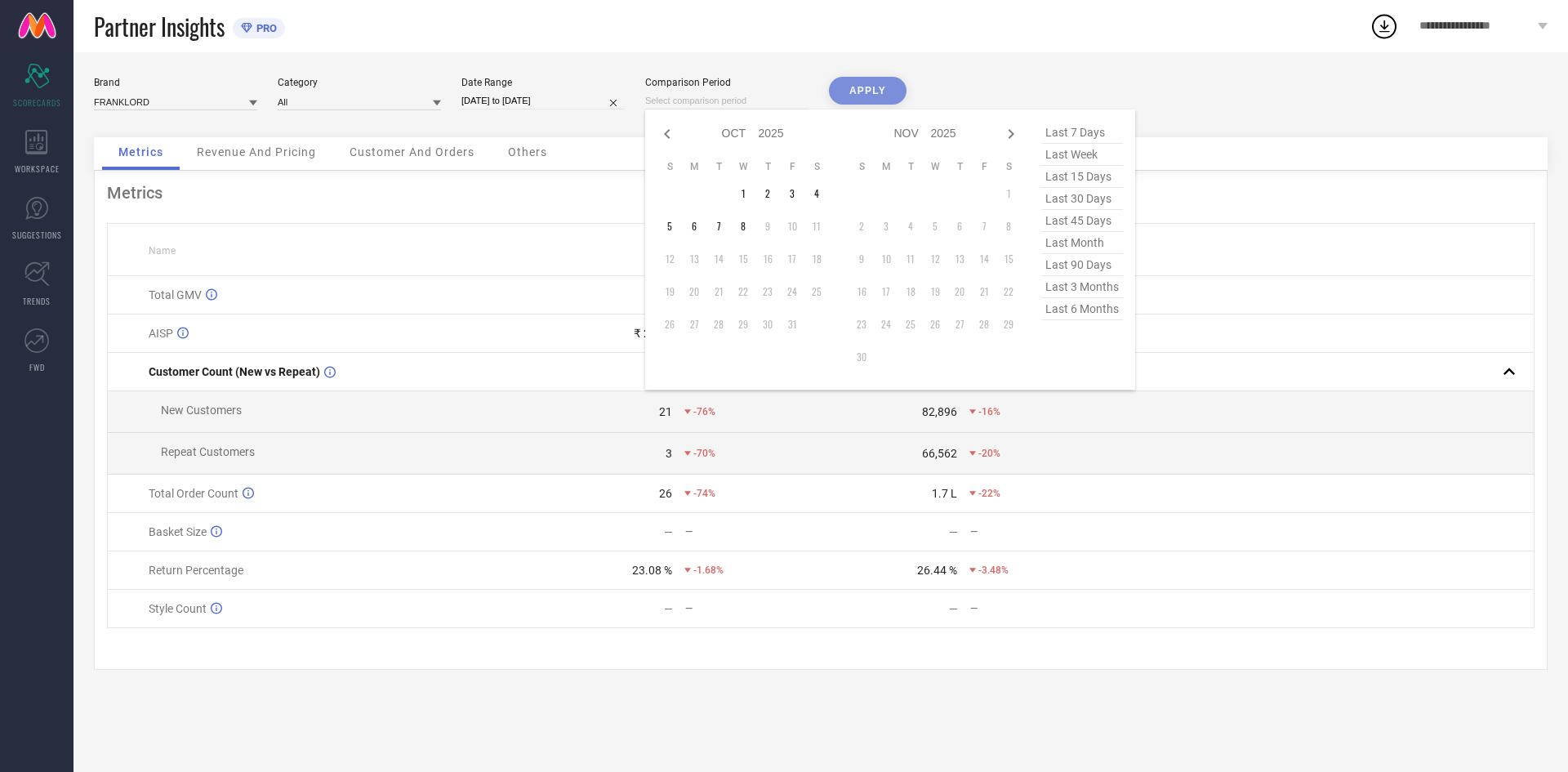
click at [745, 105] on input at bounding box center [727, 100] width 164 height 17
click at [660, 142] on icon at bounding box center [667, 134] width 19 height 19
select select "8"
select select "2025"
select select "9"
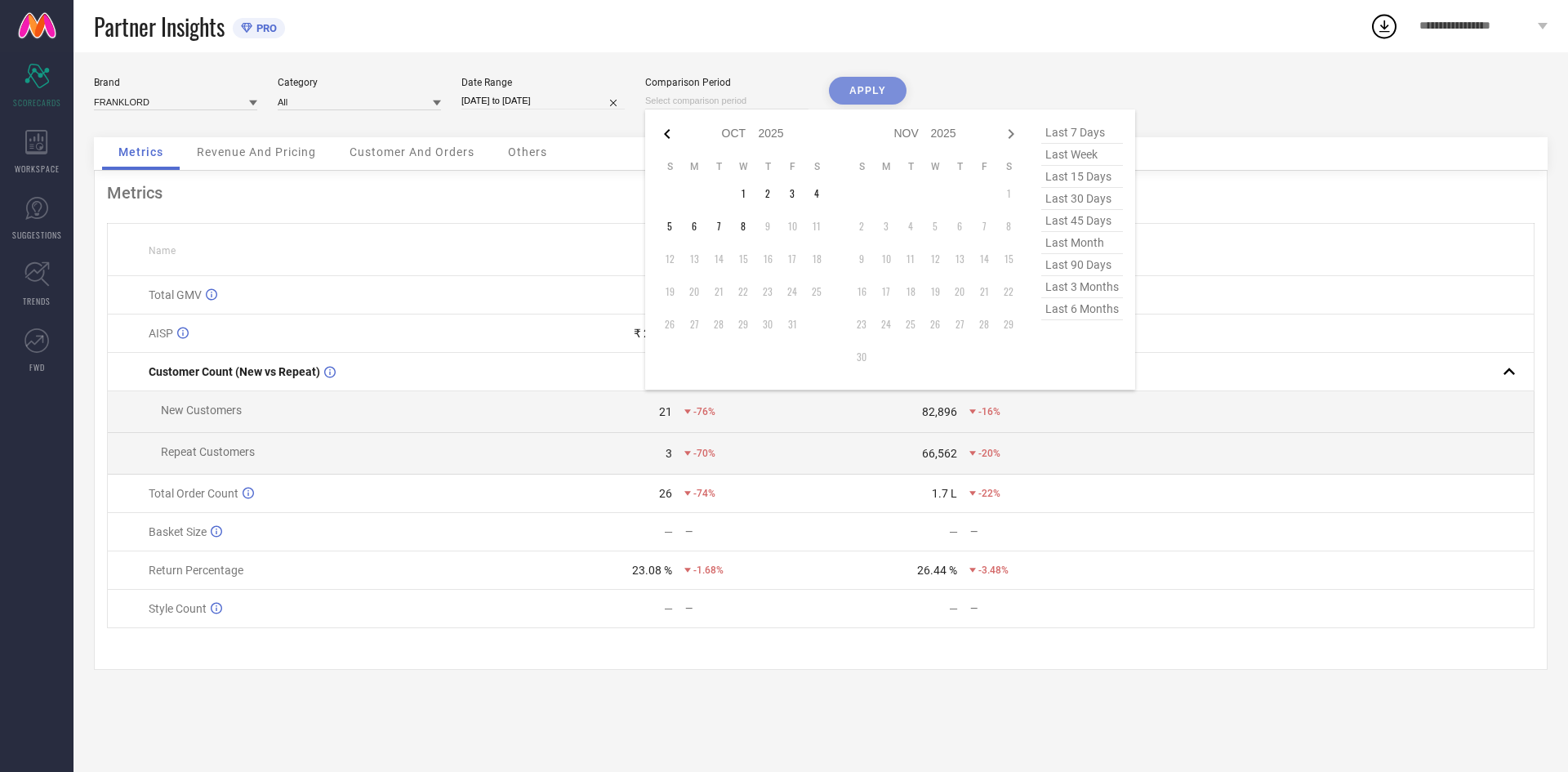
select select "2025"
click at [1083, 244] on span "last month" at bounding box center [1081, 243] width 82 height 22
type input "[DATE] to [DATE]"
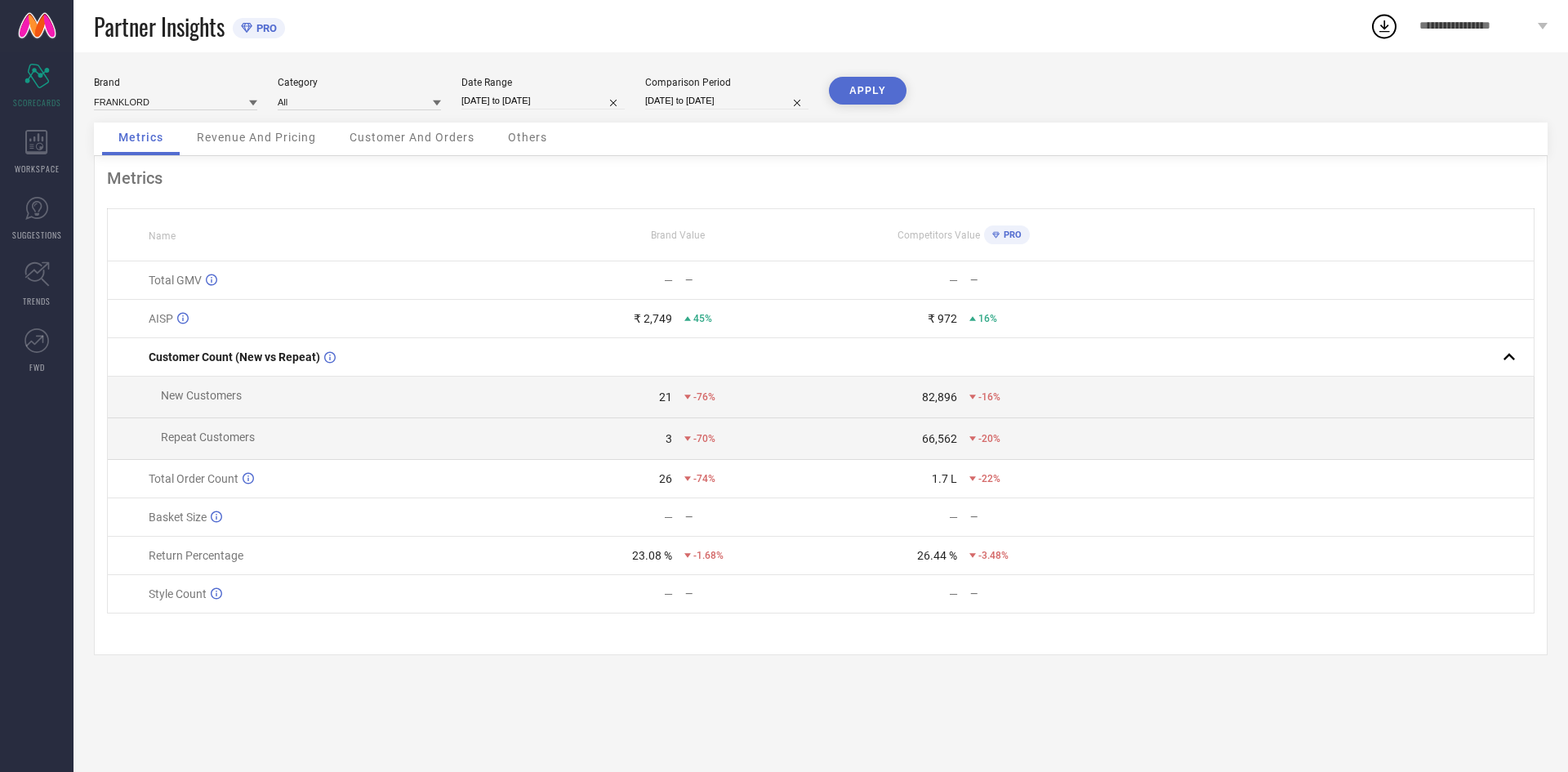
click at [522, 87] on div "Date Range" at bounding box center [543, 82] width 164 height 11
select select "7"
select select "2025"
select select "8"
select select "2025"
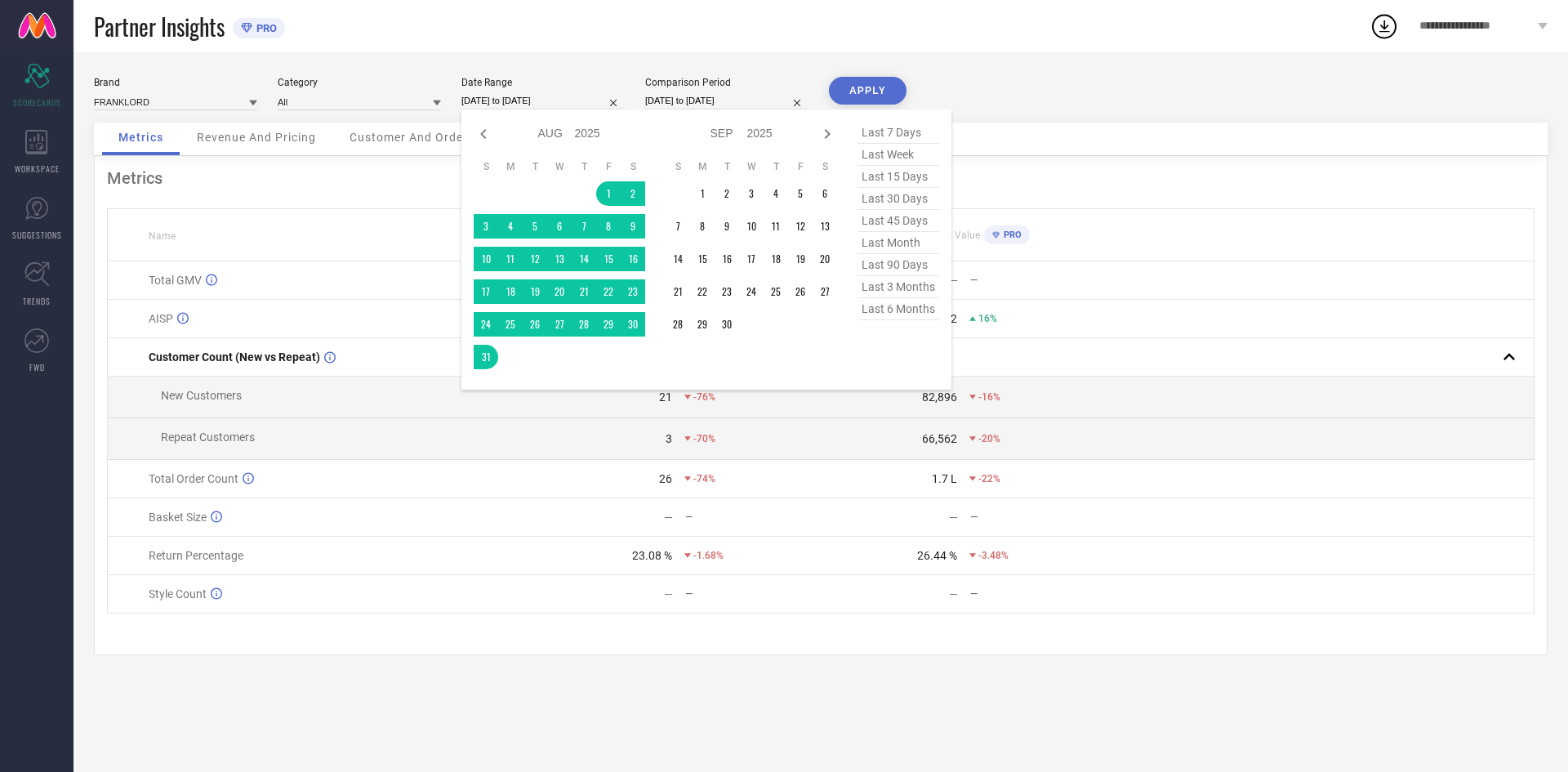
click at [555, 107] on input "[DATE] to [DATE]" at bounding box center [543, 100] width 164 height 17
click at [904, 246] on span "last month" at bounding box center [898, 243] width 82 height 22
type input "[DATE] to [DATE]"
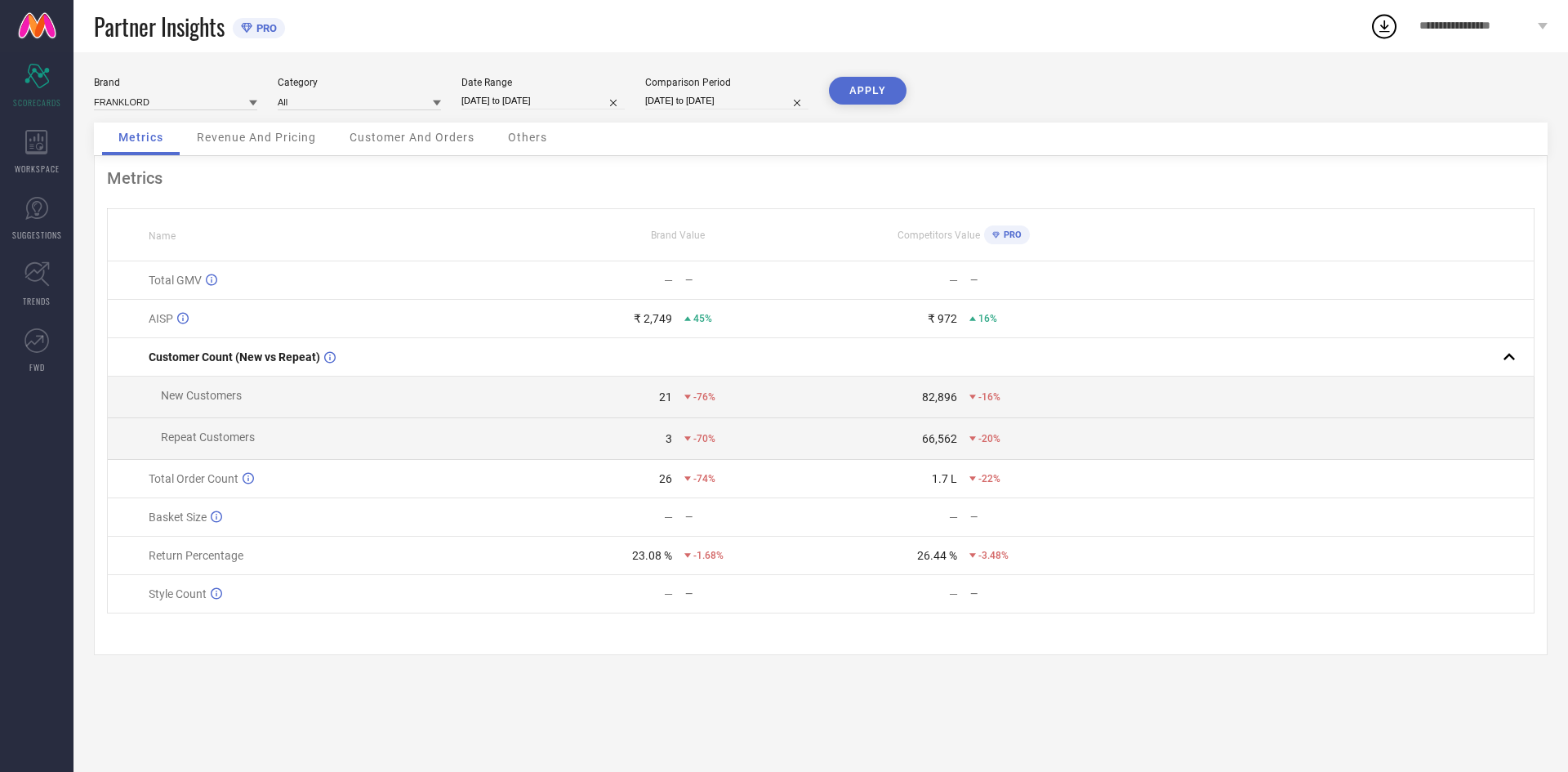
click at [854, 97] on button "APPLY" at bounding box center [868, 91] width 77 height 28
